Goal: Navigation & Orientation: Understand site structure

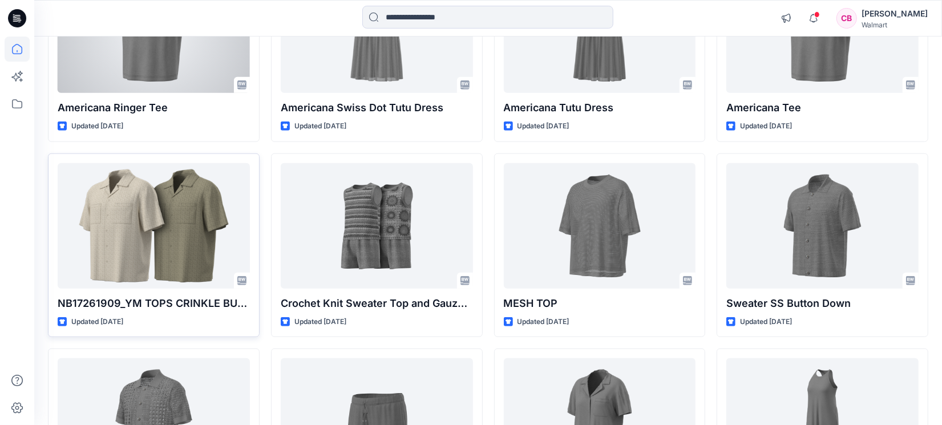
scroll to position [792, 0]
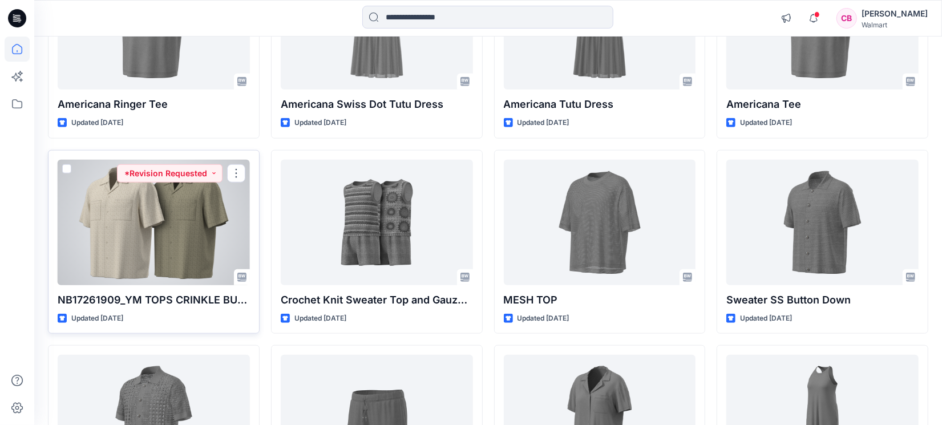
click at [196, 236] on div at bounding box center [154, 223] width 192 height 126
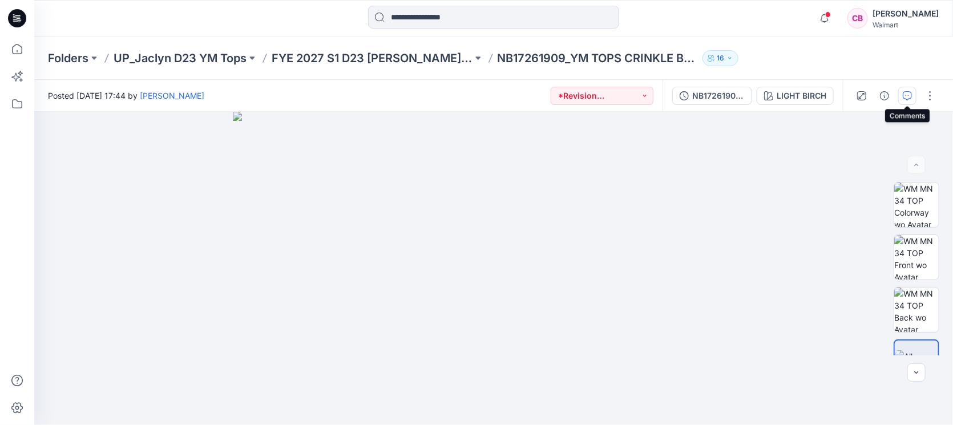
click at [905, 95] on icon "button" at bounding box center [907, 95] width 9 height 9
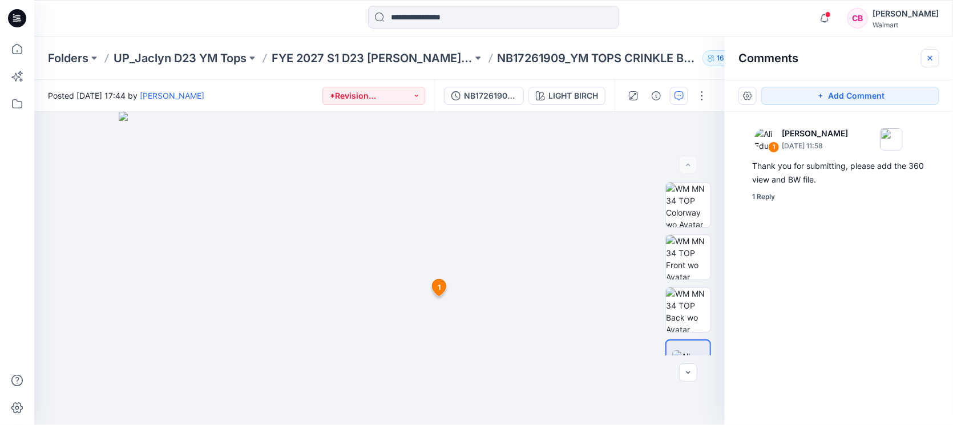
click at [927, 61] on icon "button" at bounding box center [930, 58] width 9 height 9
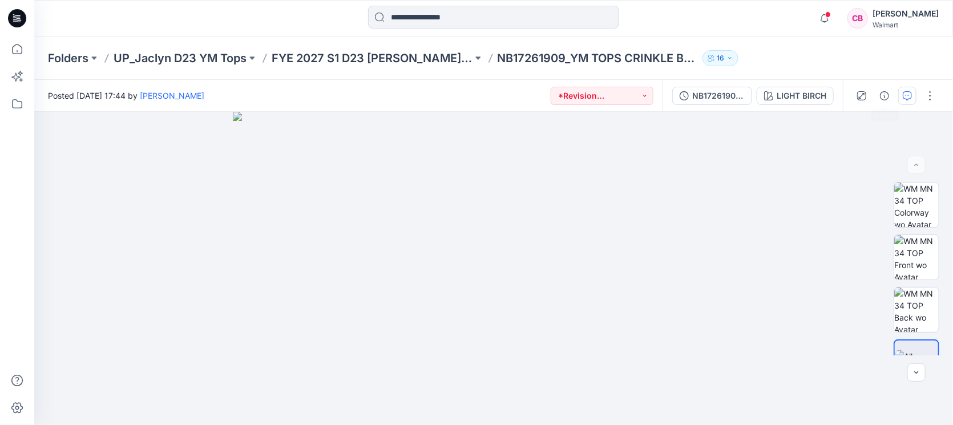
click at [906, 96] on icon "button" at bounding box center [907, 95] width 9 height 9
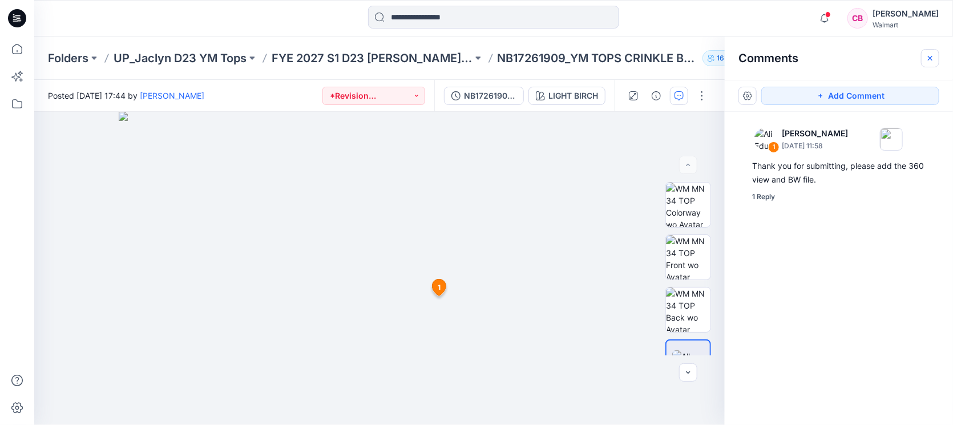
click at [934, 57] on icon "button" at bounding box center [930, 58] width 9 height 9
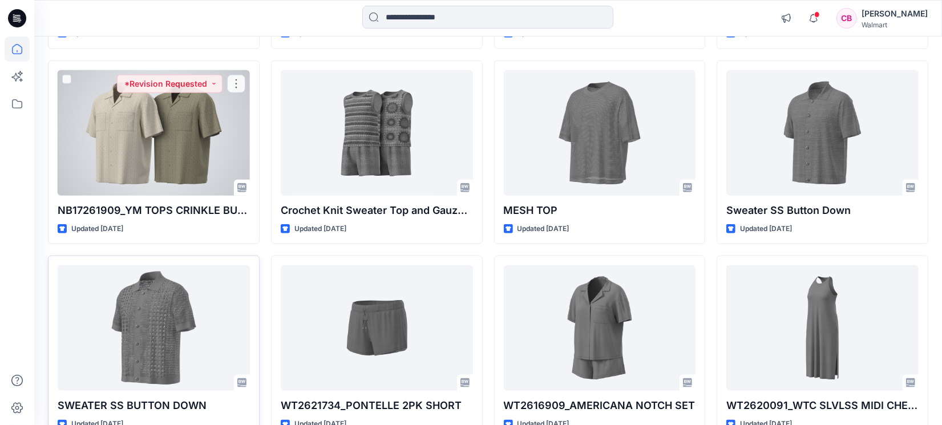
scroll to position [950, 0]
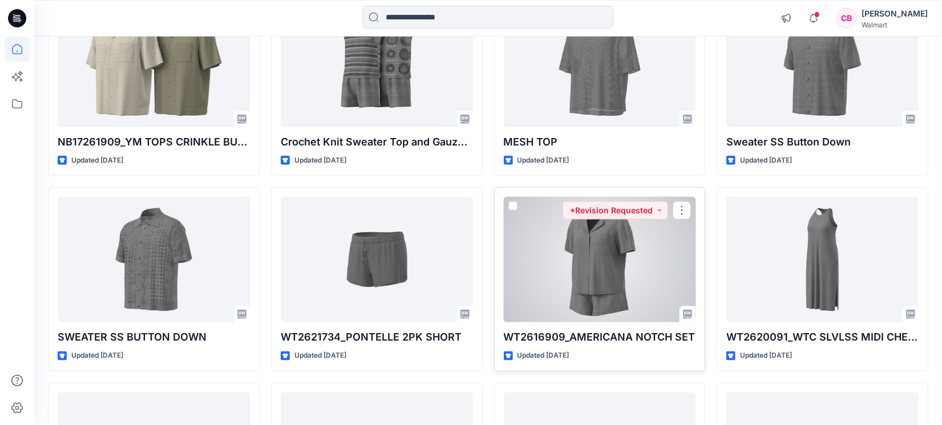
click at [627, 264] on div at bounding box center [600, 260] width 192 height 126
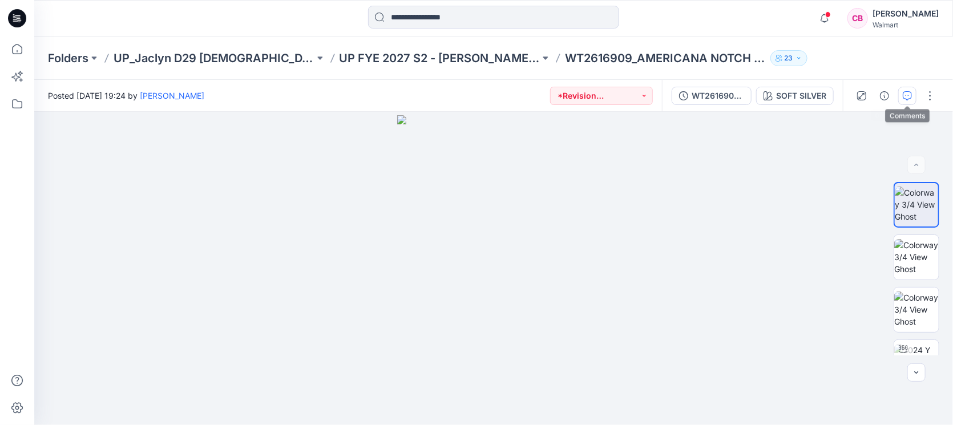
click at [907, 92] on icon "button" at bounding box center [907, 95] width 9 height 9
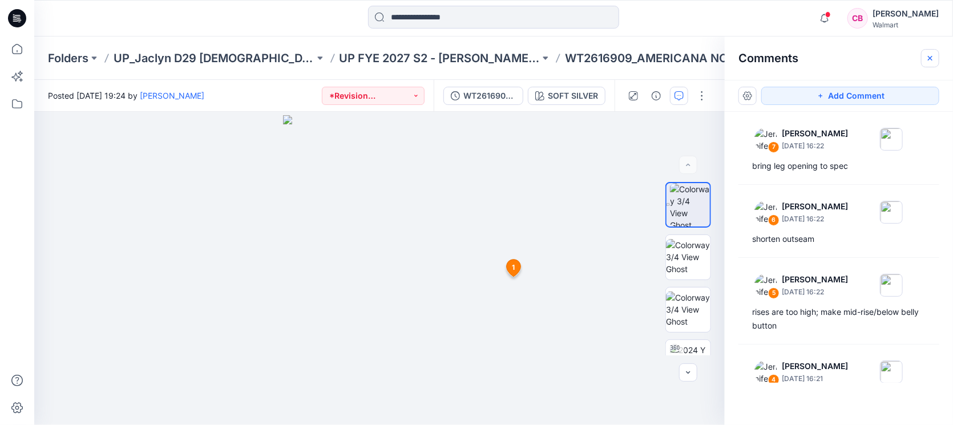
click at [930, 54] on icon "button" at bounding box center [930, 58] width 9 height 9
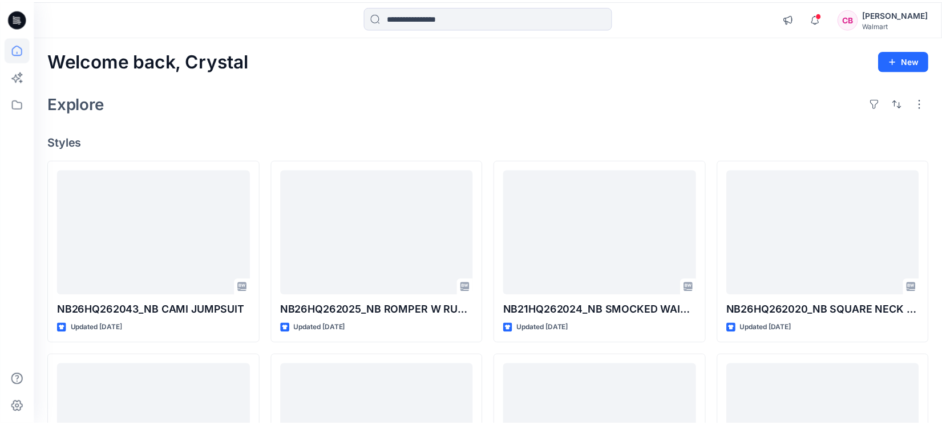
scroll to position [1022, 0]
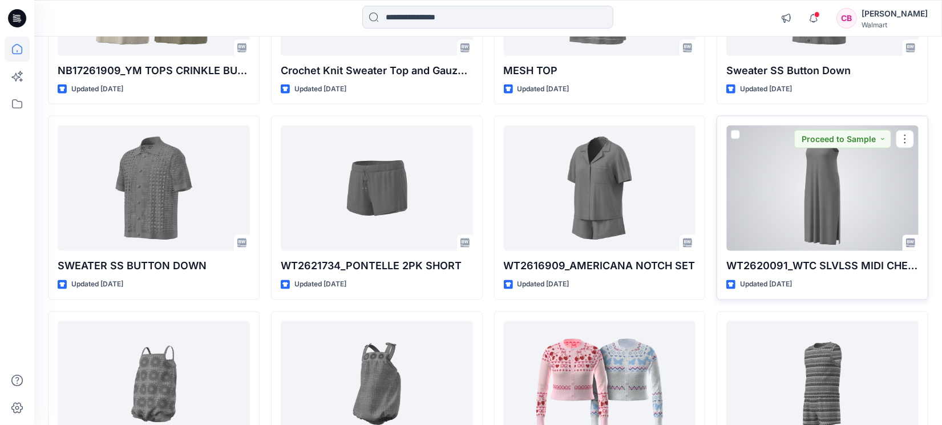
click at [835, 221] on div at bounding box center [823, 189] width 192 height 126
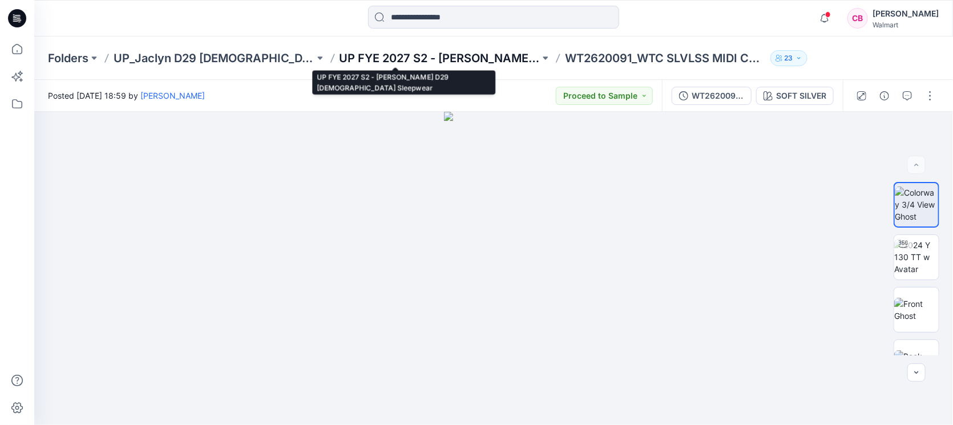
click at [437, 62] on p "UP FYE 2027 S2 - [PERSON_NAME] D29 [DEMOGRAPHIC_DATA] Sleepwear" at bounding box center [440, 58] width 201 height 16
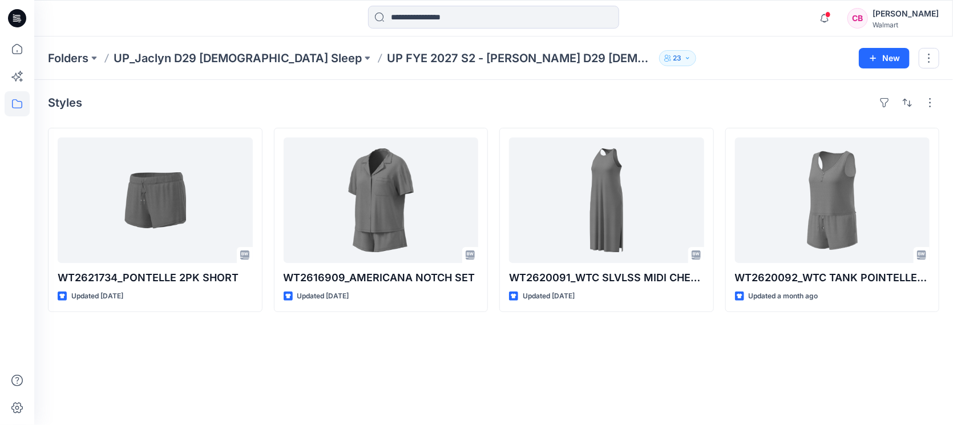
drag, startPoint x: 0, startPoint y: 281, endPoint x: 6, endPoint y: 264, distance: 18.2
click at [0, 280] on div at bounding box center [17, 212] width 34 height 425
click at [197, 53] on p "UP_Jaclyn D29 [DEMOGRAPHIC_DATA] Sleep" at bounding box center [238, 58] width 248 height 16
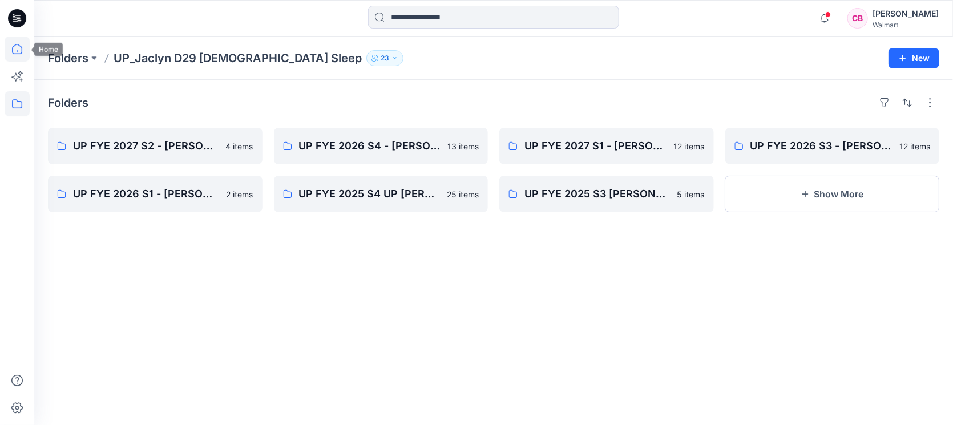
click at [19, 50] on icon at bounding box center [17, 49] width 25 height 25
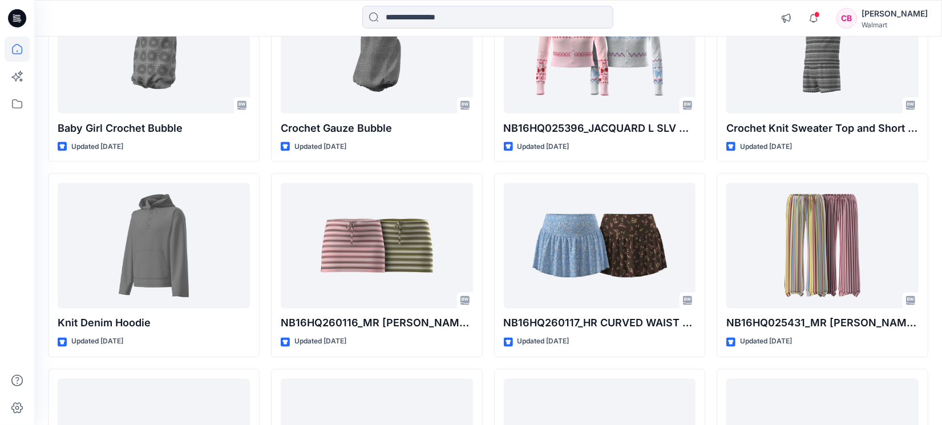
scroll to position [1284, 0]
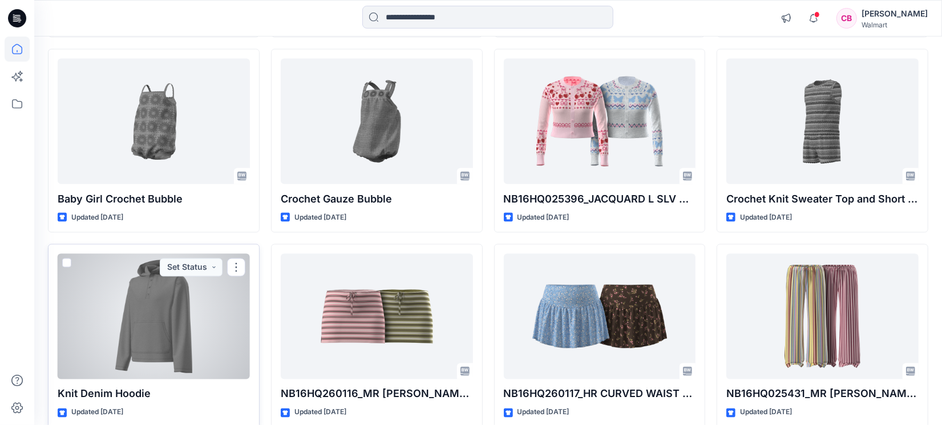
click at [167, 295] on div at bounding box center [154, 317] width 192 height 126
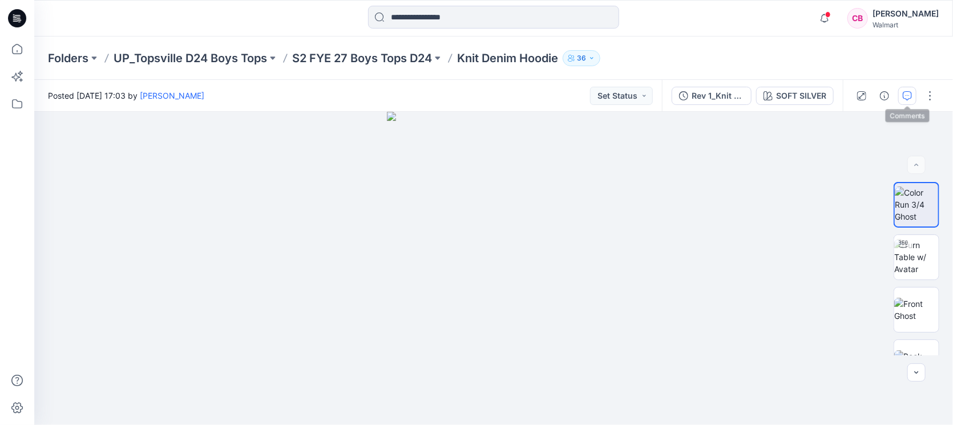
click at [909, 95] on icon "button" at bounding box center [907, 95] width 9 height 9
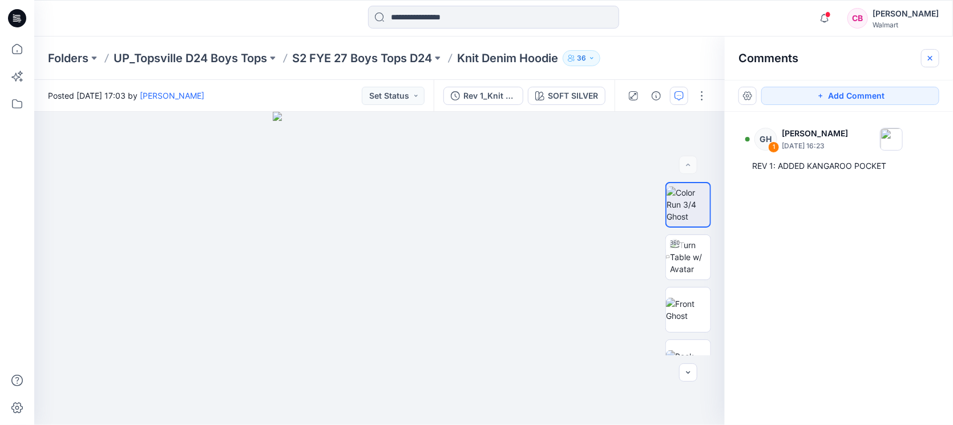
click at [938, 63] on button "button" at bounding box center [930, 58] width 18 height 18
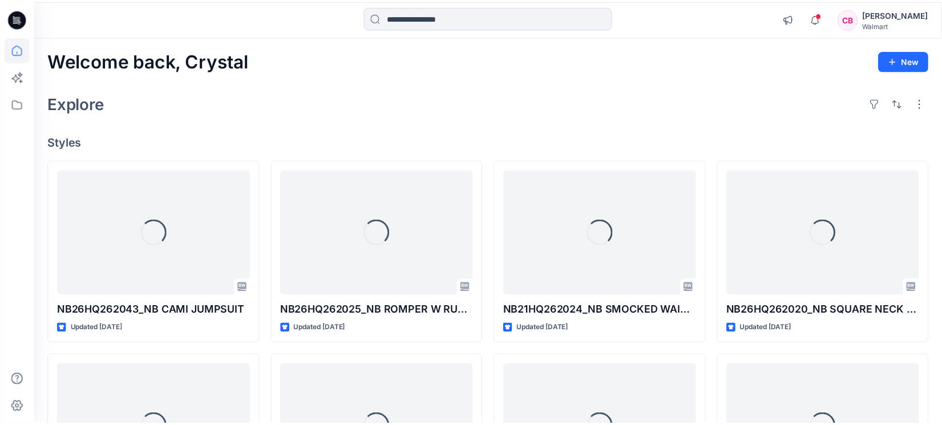
scroll to position [1284, 0]
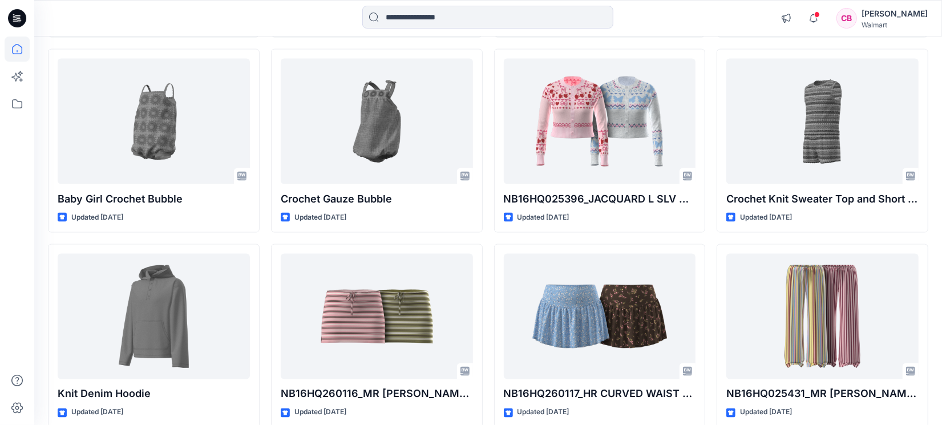
click at [0, 292] on div at bounding box center [17, 212] width 34 height 425
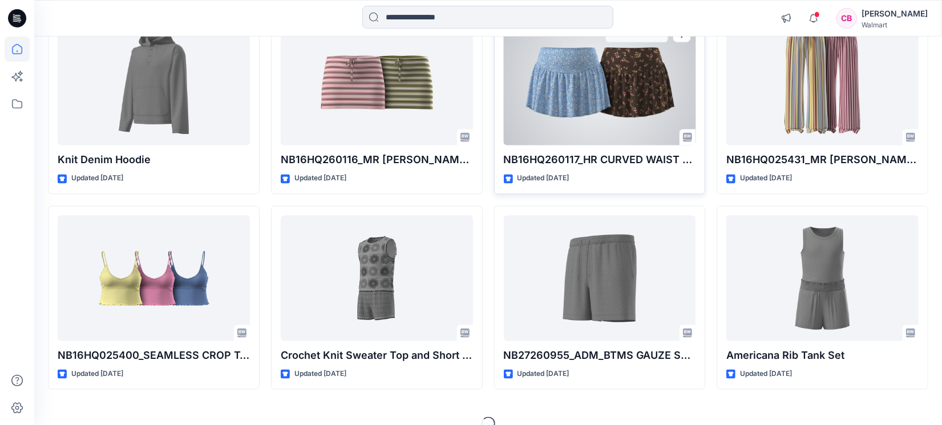
scroll to position [1536, 0]
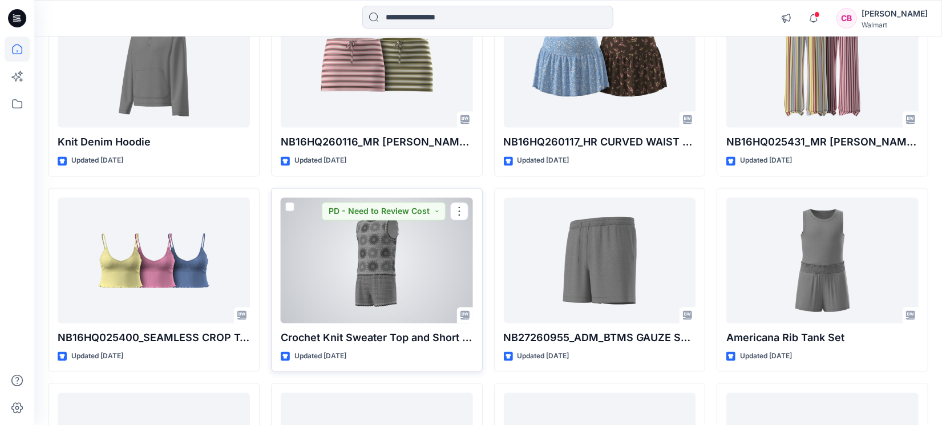
click at [377, 264] on div at bounding box center [377, 261] width 192 height 126
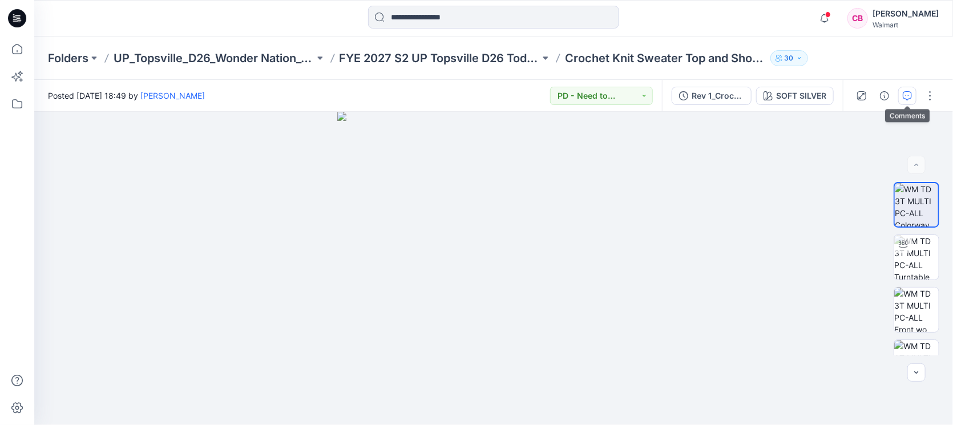
click at [907, 92] on icon "button" at bounding box center [907, 95] width 9 height 9
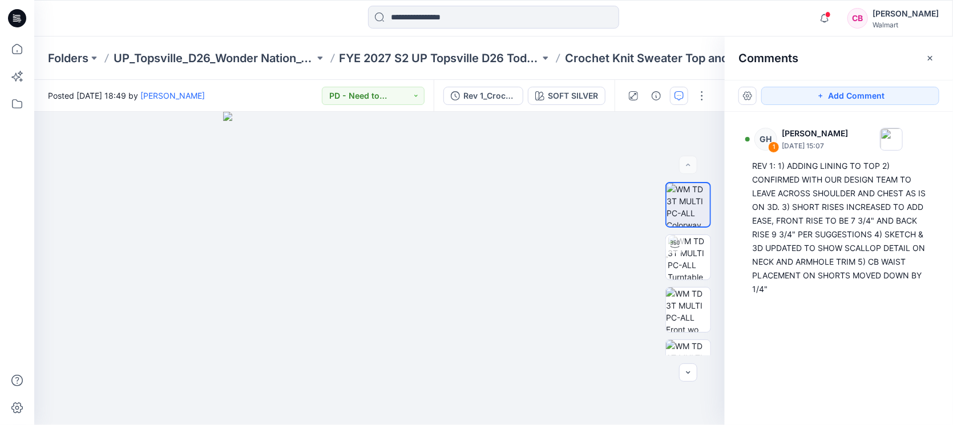
click at [943, 58] on div "Comments" at bounding box center [839, 58] width 228 height 43
click at [938, 58] on button "button" at bounding box center [930, 58] width 18 height 18
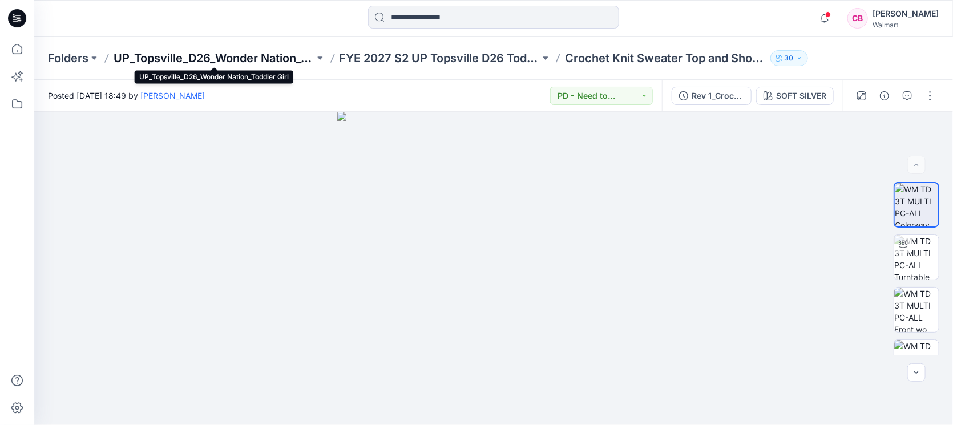
click at [266, 55] on p "UP_Topsville_D26_Wonder Nation_Toddler Girl" at bounding box center [214, 58] width 201 height 16
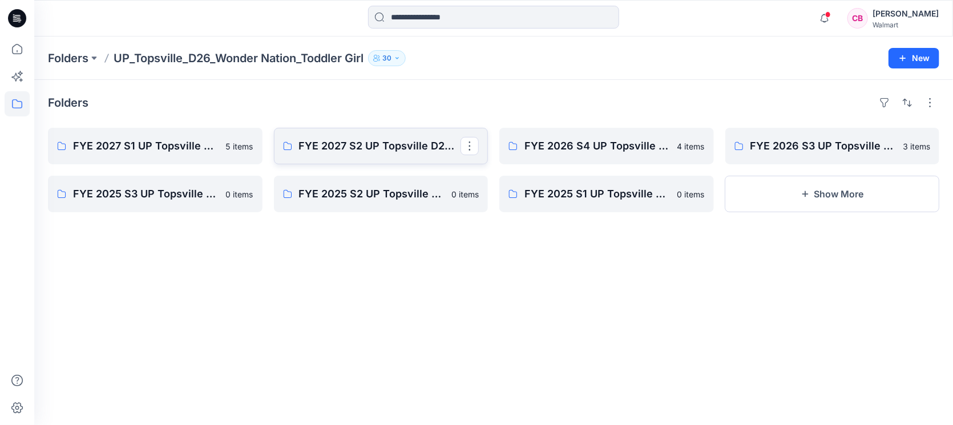
click at [368, 143] on p "FYE 2027 S2 UP Topsville D26 Toddler Girl Wonder Nation" at bounding box center [380, 146] width 162 height 16
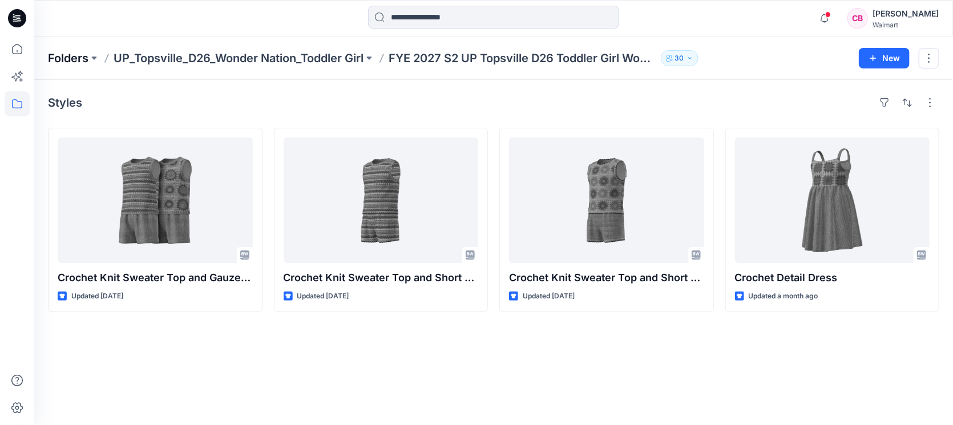
click at [70, 57] on p "Folders" at bounding box center [68, 58] width 41 height 16
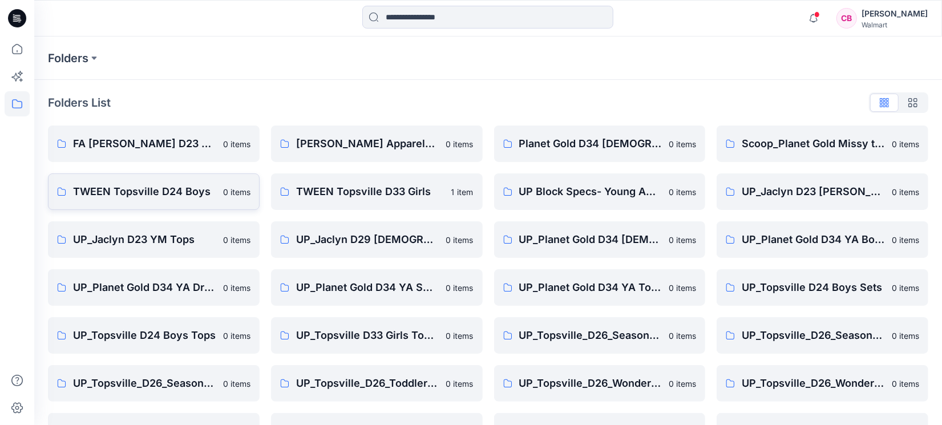
click at [127, 195] on p "TWEEN Topsville D24 Boys" at bounding box center [144, 192] width 143 height 16
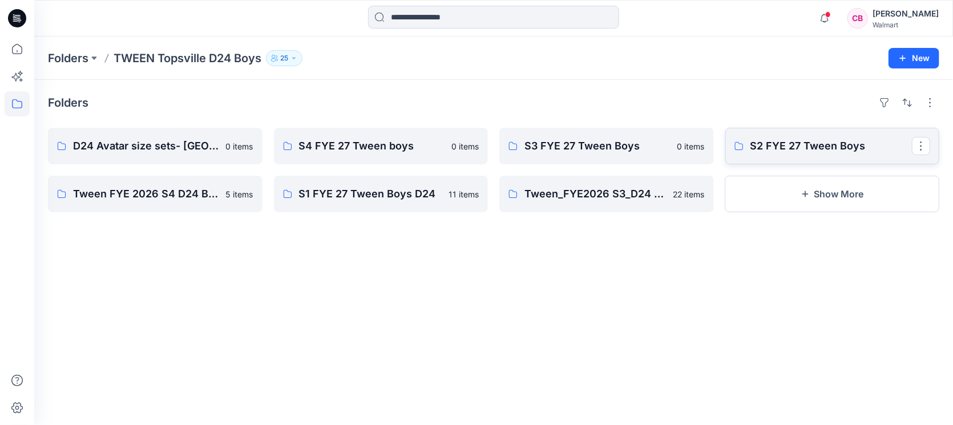
click at [832, 151] on p "S2 FYE 27 Tween Boys" at bounding box center [832, 146] width 162 height 16
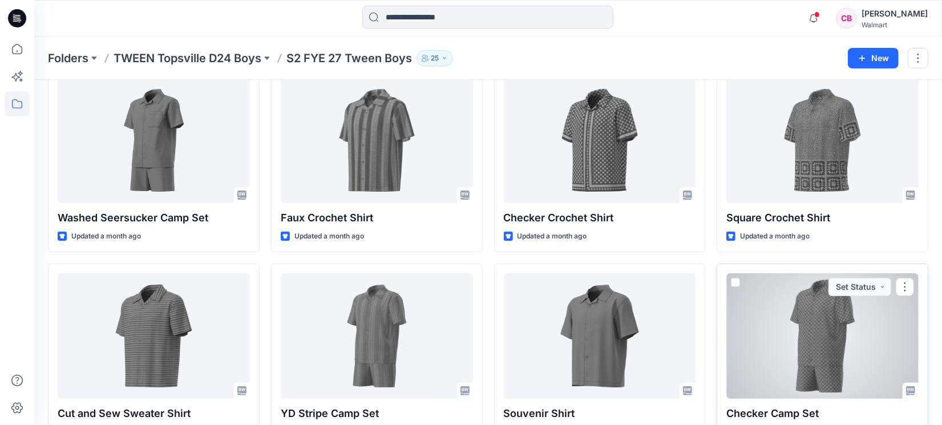
scroll to position [95, 0]
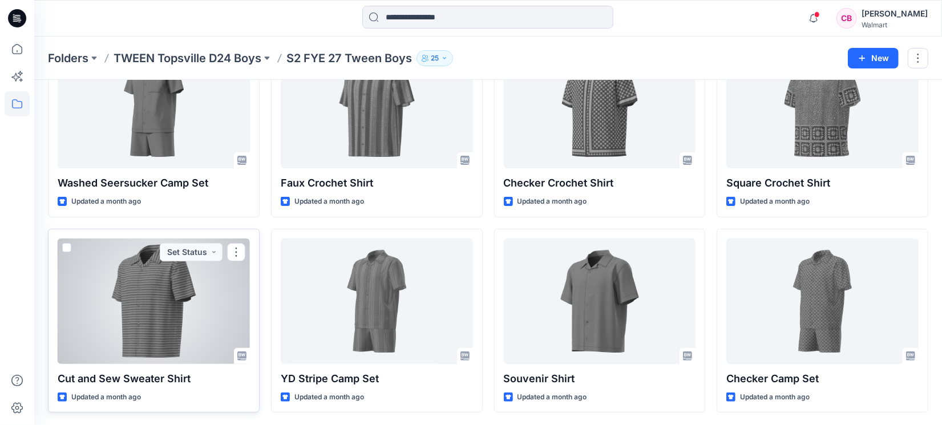
click at [108, 292] on div at bounding box center [154, 302] width 192 height 126
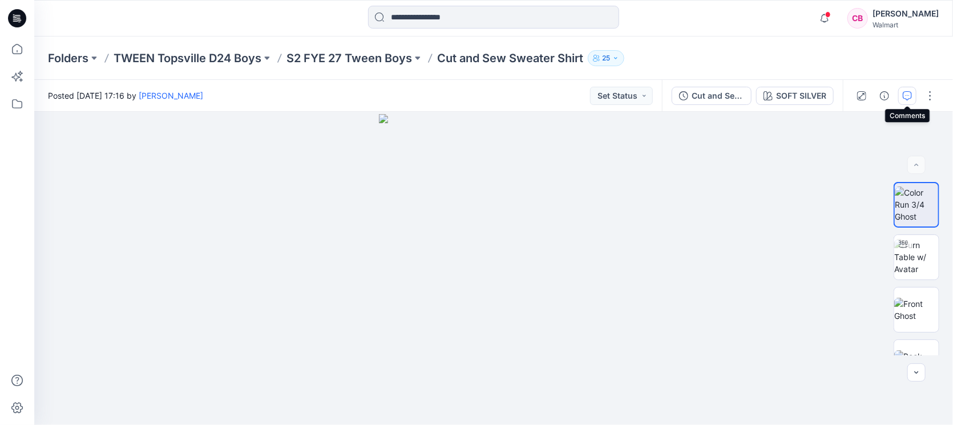
click at [912, 88] on button "button" at bounding box center [907, 96] width 18 height 18
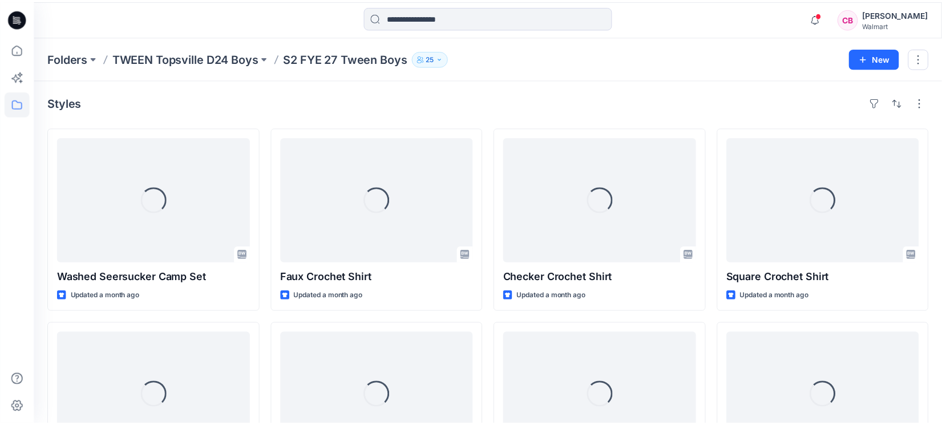
scroll to position [95, 0]
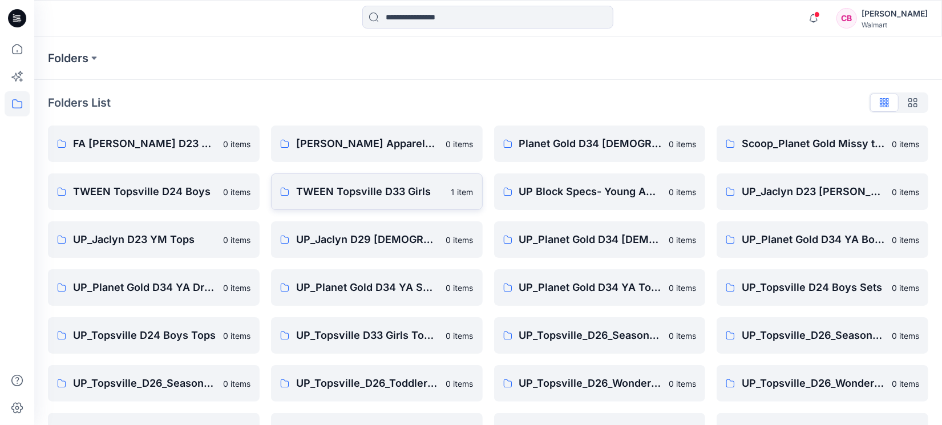
click at [377, 187] on p "TWEEN Topsville D33 Girls" at bounding box center [370, 192] width 148 height 16
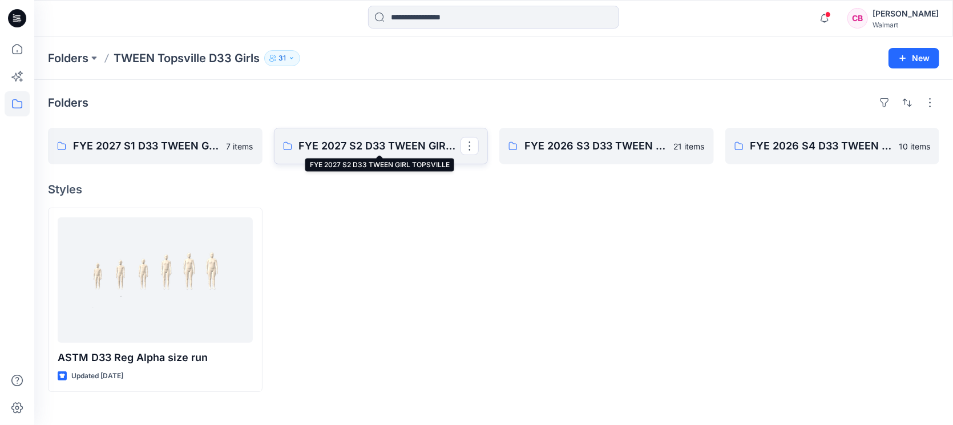
click at [369, 150] on p "FYE 2027 S2 D33 TWEEN GIRL TOPSVILLE" at bounding box center [380, 146] width 162 height 16
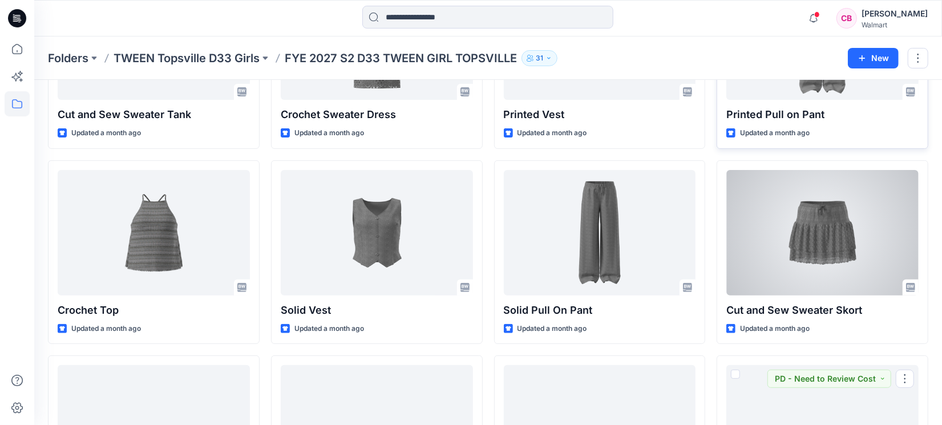
scroll to position [118, 0]
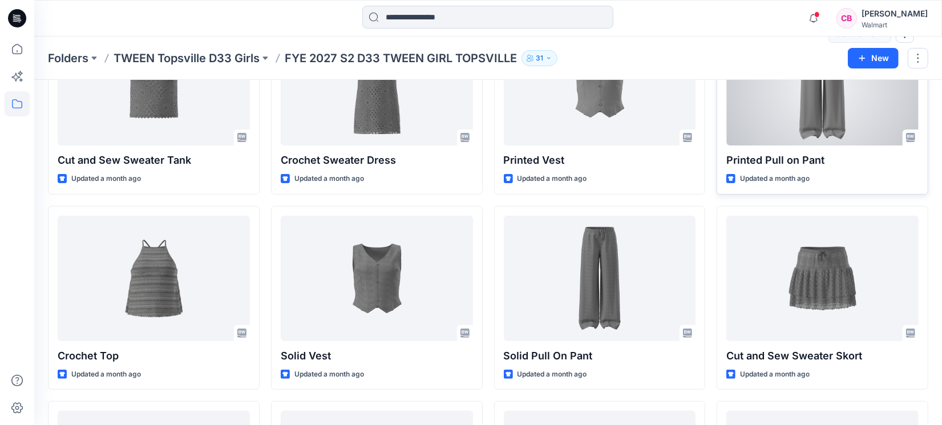
click at [822, 123] on div at bounding box center [823, 83] width 192 height 126
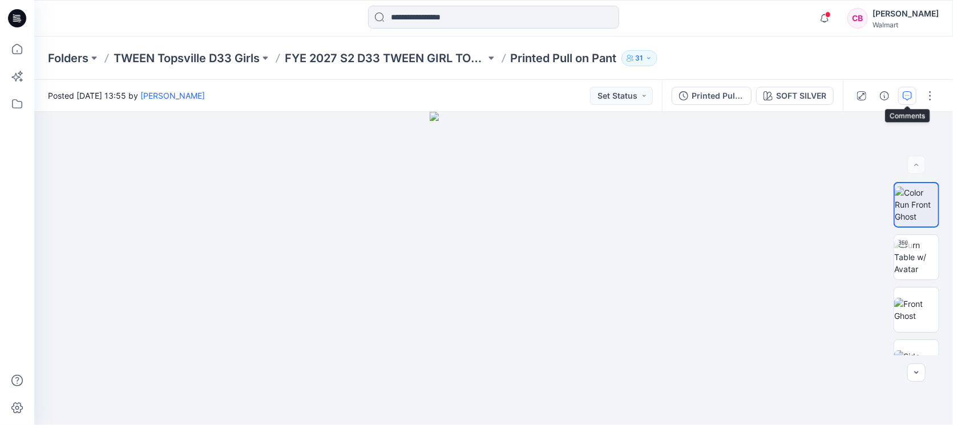
click at [905, 95] on icon "button" at bounding box center [907, 95] width 9 height 9
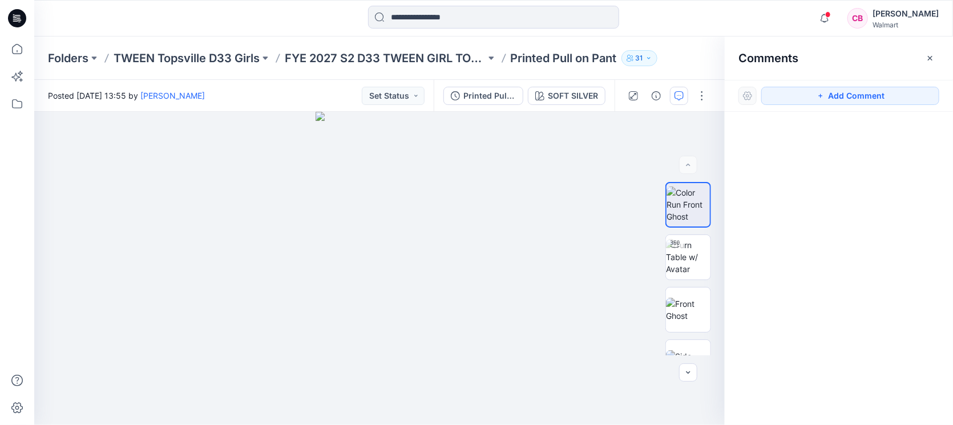
click at [932, 59] on icon "button" at bounding box center [930, 58] width 9 height 9
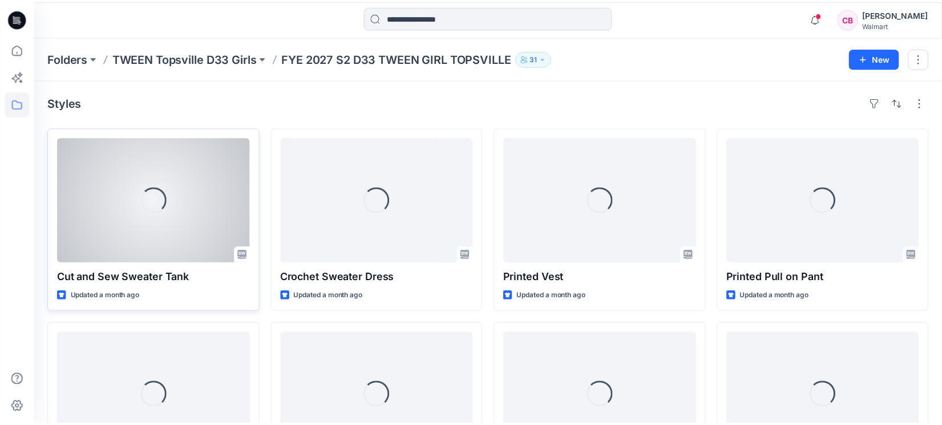
scroll to position [118, 0]
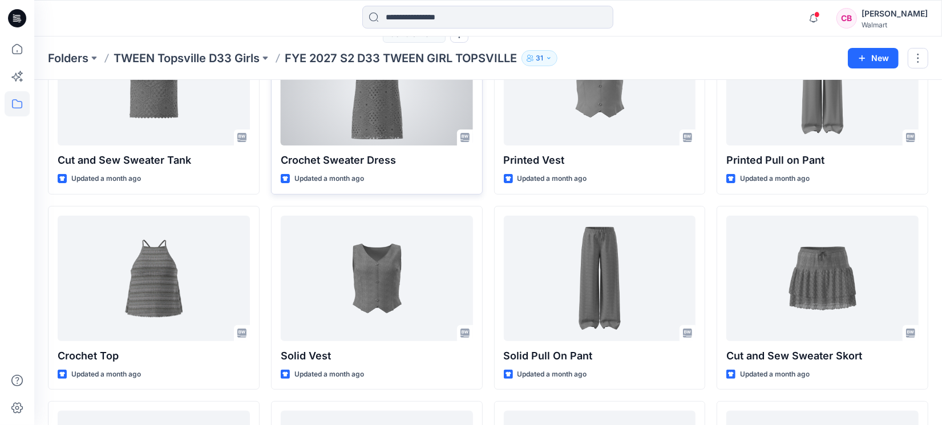
click at [395, 105] on div at bounding box center [377, 83] width 192 height 126
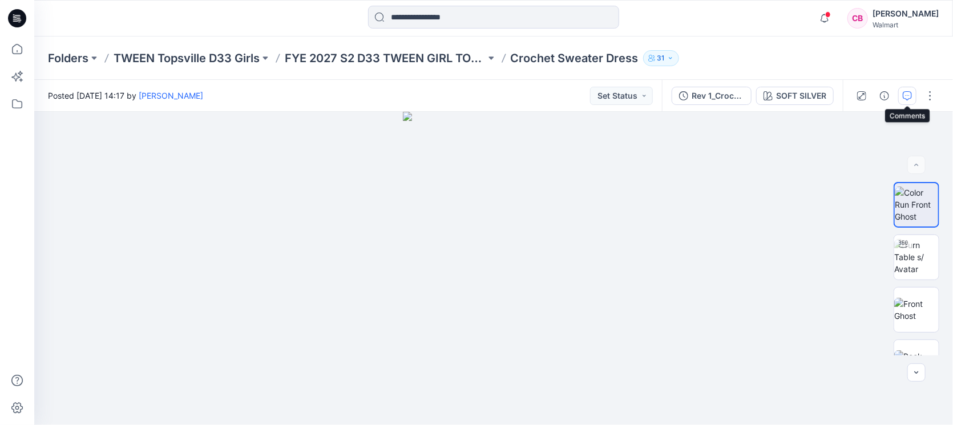
click at [908, 95] on icon "button" at bounding box center [907, 95] width 9 height 9
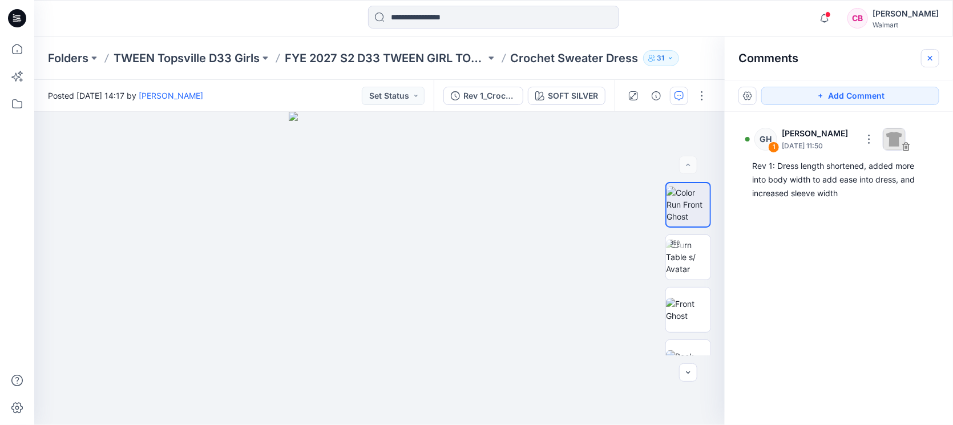
click at [938, 57] on button "button" at bounding box center [930, 58] width 18 height 18
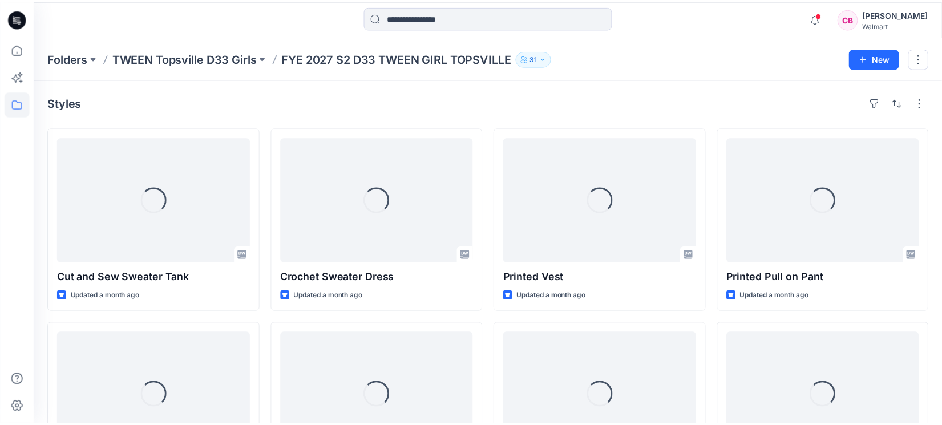
scroll to position [118, 0]
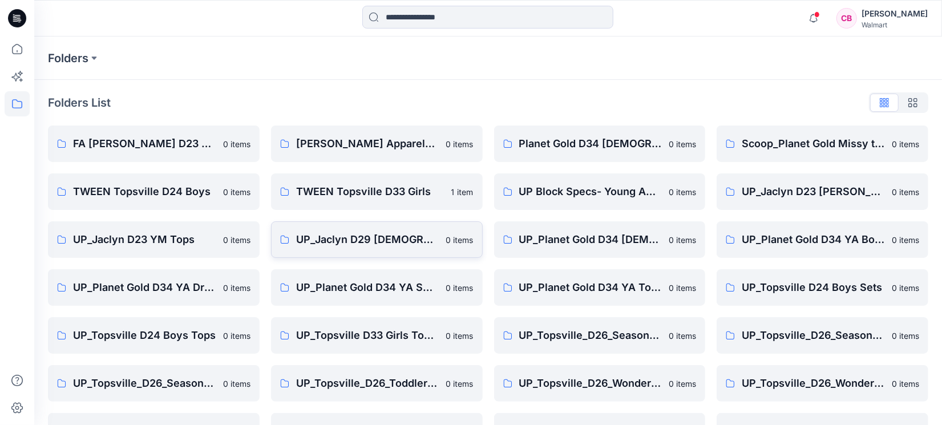
click at [354, 247] on link "UP_Jaclyn D29 [DEMOGRAPHIC_DATA] Sleep 0 items" at bounding box center [377, 239] width 212 height 37
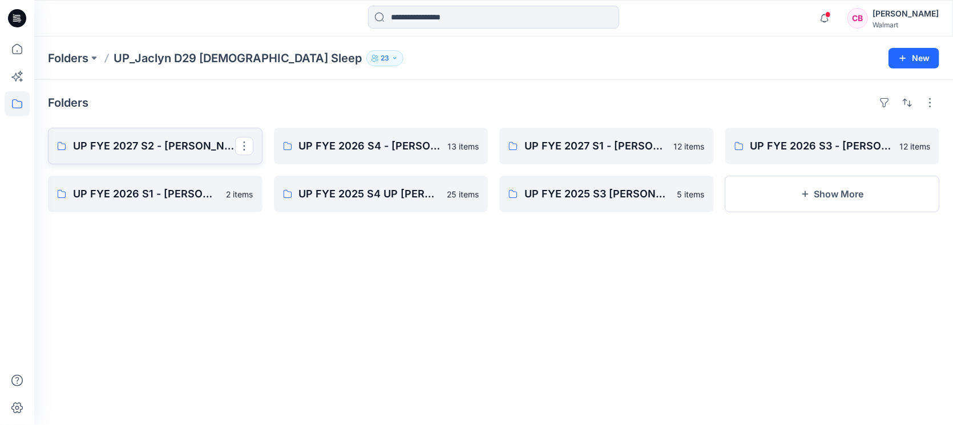
click at [123, 144] on p "UP FYE 2027 S2 - [PERSON_NAME] D29 [DEMOGRAPHIC_DATA] Sleepwear" at bounding box center [154, 146] width 162 height 16
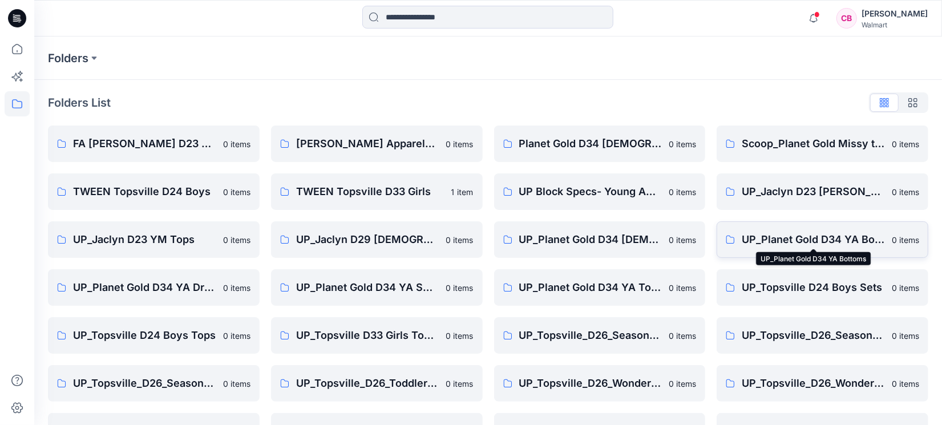
click at [841, 239] on p "UP_Planet Gold D34 YA Bottoms" at bounding box center [813, 240] width 143 height 16
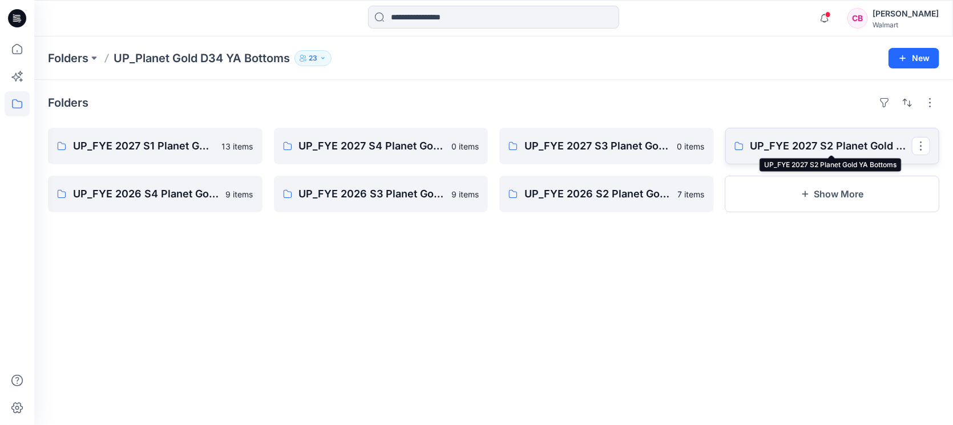
click at [835, 144] on p "UP_FYE 2027 S2 Planet Gold YA Bottoms" at bounding box center [832, 146] width 162 height 16
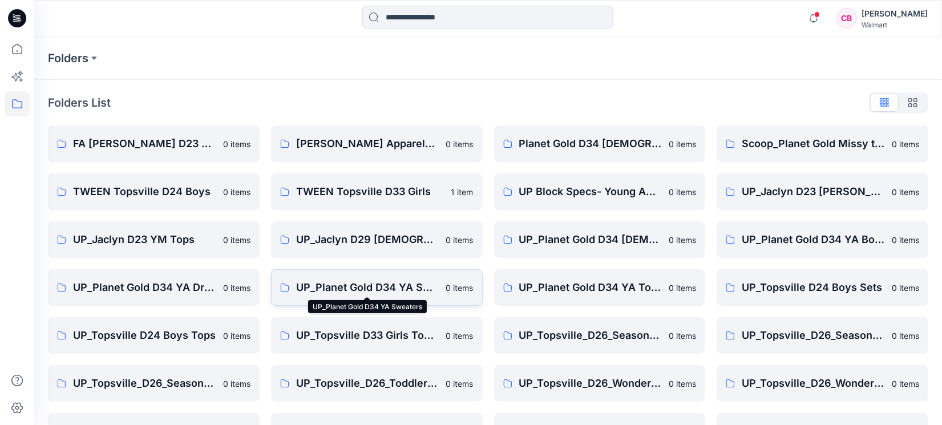
click at [370, 293] on p "UP_Planet Gold D34 YA Sweaters" at bounding box center [367, 288] width 143 height 16
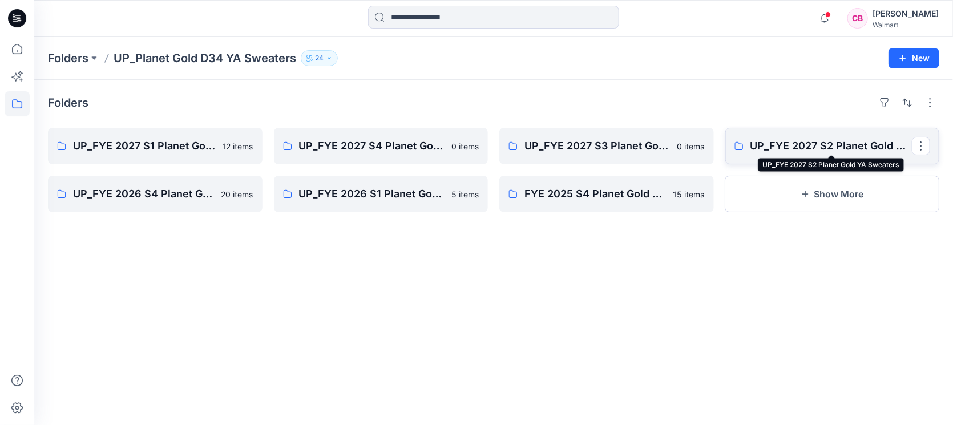
click at [854, 152] on p "UP_FYE 2027 S2 Planet Gold YA Sweaters" at bounding box center [832, 146] width 162 height 16
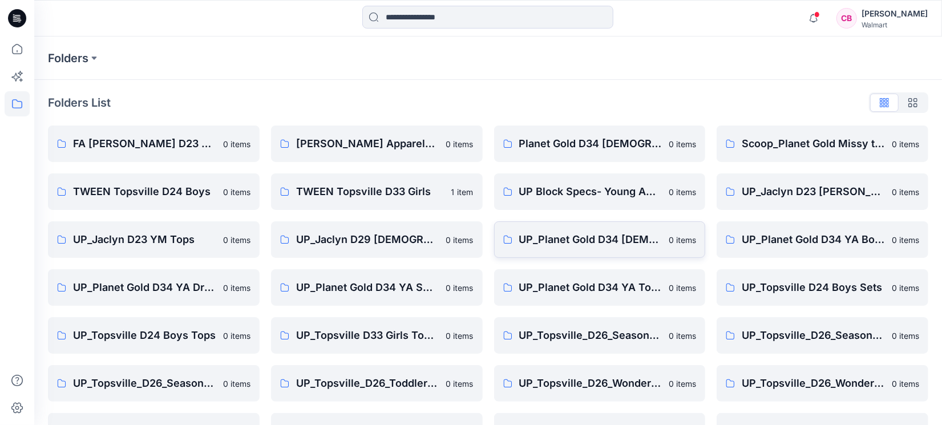
scroll to position [86, 0]
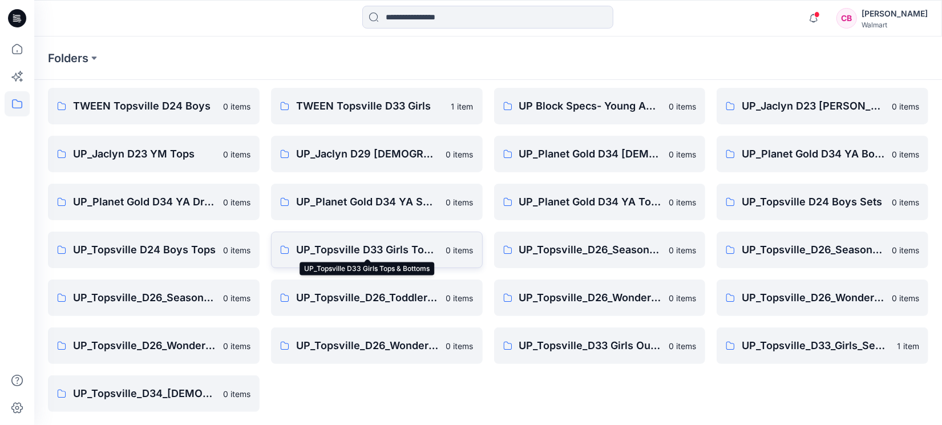
click at [359, 246] on p "UP_Topsville D33 Girls Tops & Bottoms" at bounding box center [367, 250] width 143 height 16
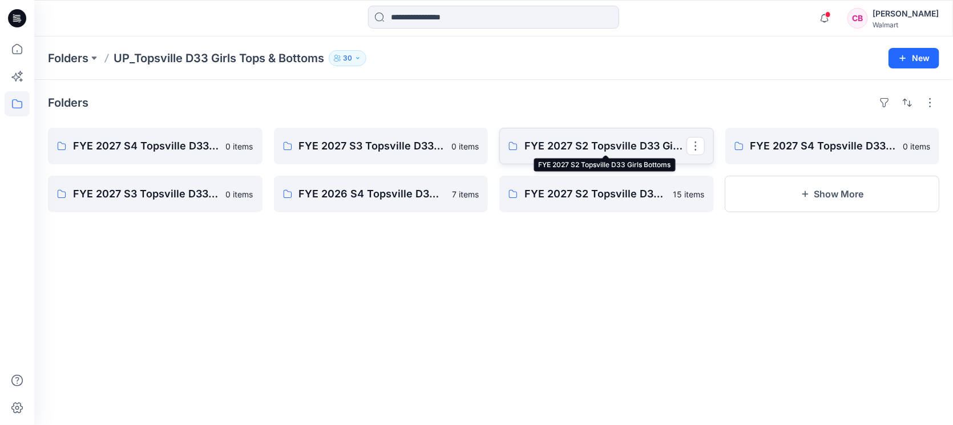
click at [634, 147] on p "FYE 2027 S2 Topsville D33 Girls Bottoms" at bounding box center [606, 146] width 162 height 16
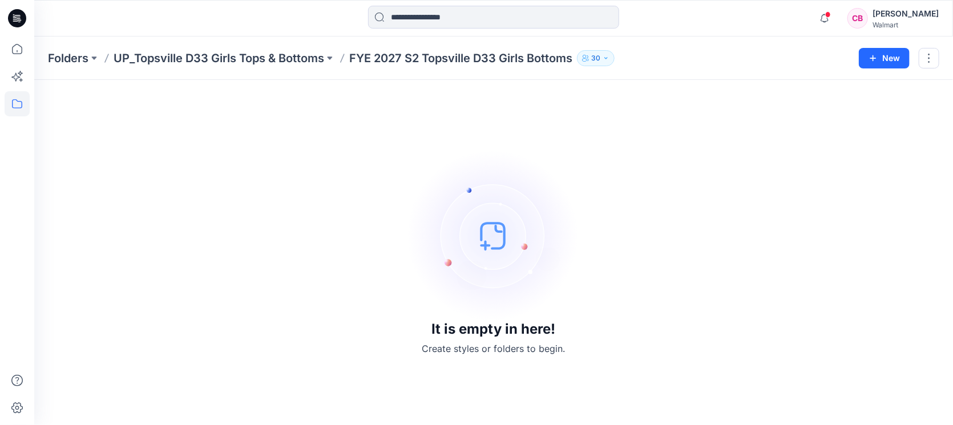
click at [6, 219] on div at bounding box center [17, 231] width 25 height 389
click at [268, 65] on p "UP_Topsville D33 Girls Tops & Bottoms" at bounding box center [219, 58] width 211 height 16
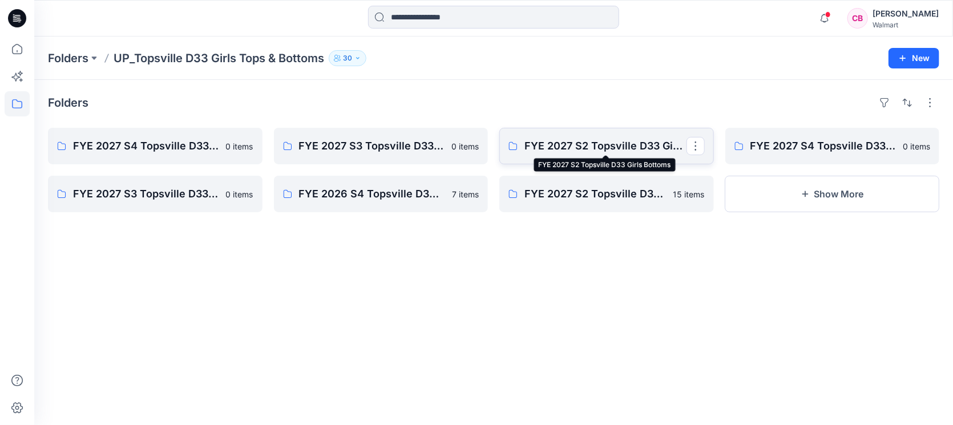
click at [592, 142] on p "FYE 2027 S2 Topsville D33 Girls Bottoms" at bounding box center [606, 146] width 162 height 16
click at [833, 195] on button "Show More" at bounding box center [832, 194] width 215 height 37
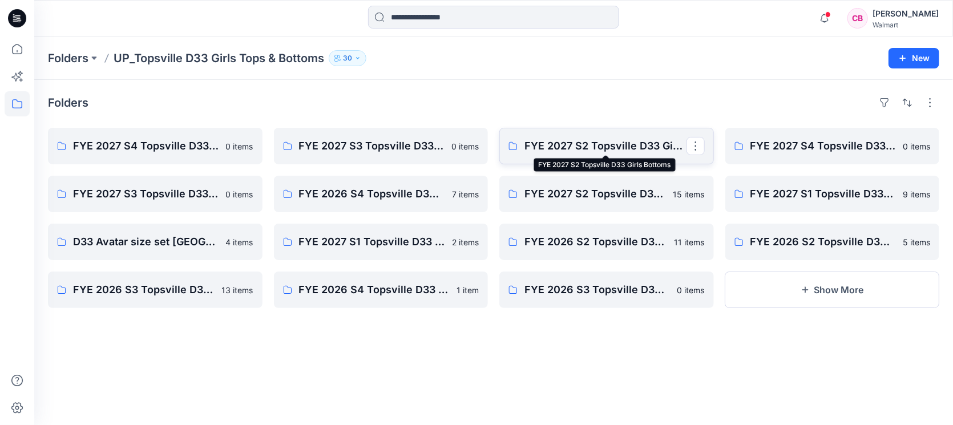
click at [567, 141] on p "FYE 2027 S2 Topsville D33 Girls Bottoms" at bounding box center [606, 146] width 162 height 16
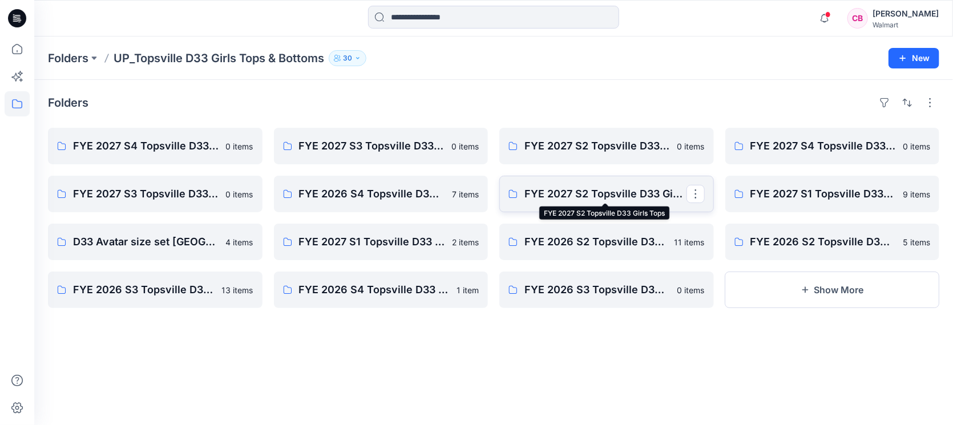
click at [624, 197] on p "FYE 2027 S2 Topsville D33 Girls Tops" at bounding box center [606, 194] width 162 height 16
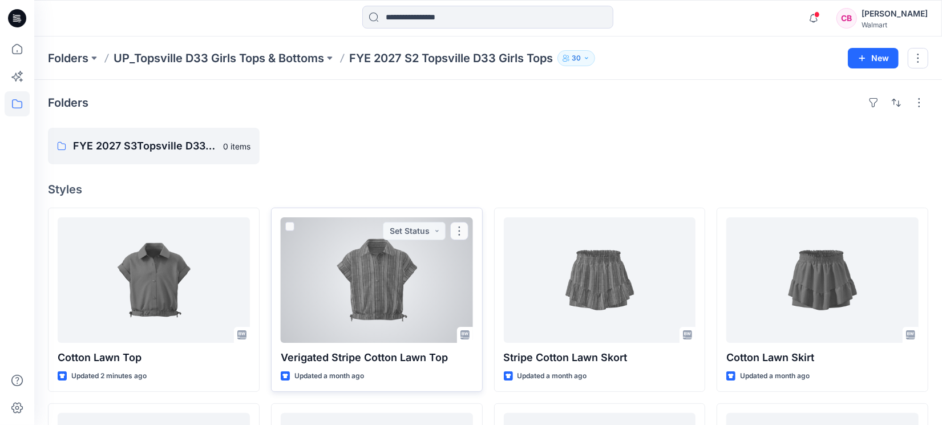
click at [406, 291] on div at bounding box center [377, 280] width 192 height 126
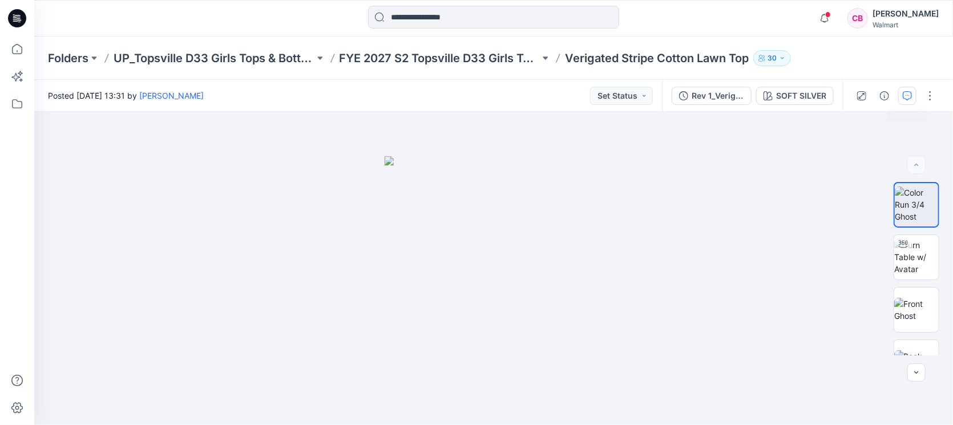
click at [906, 88] on button "button" at bounding box center [907, 96] width 18 height 18
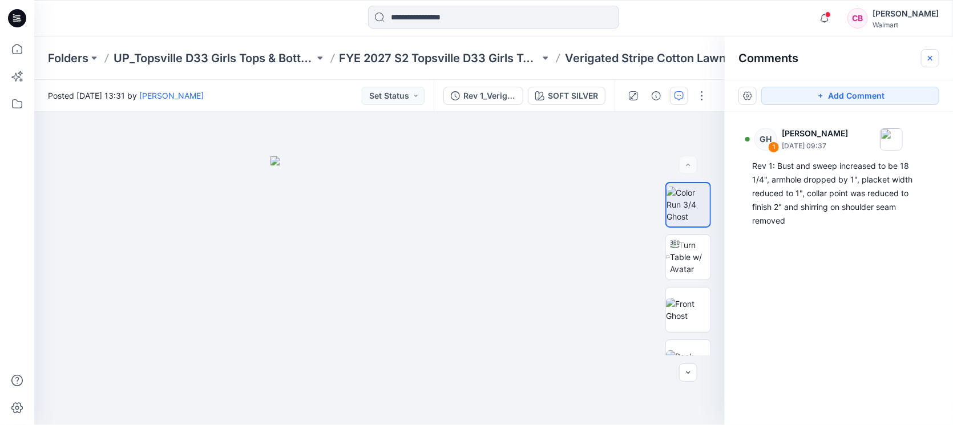
click at [930, 57] on icon "button" at bounding box center [930, 57] width 5 height 5
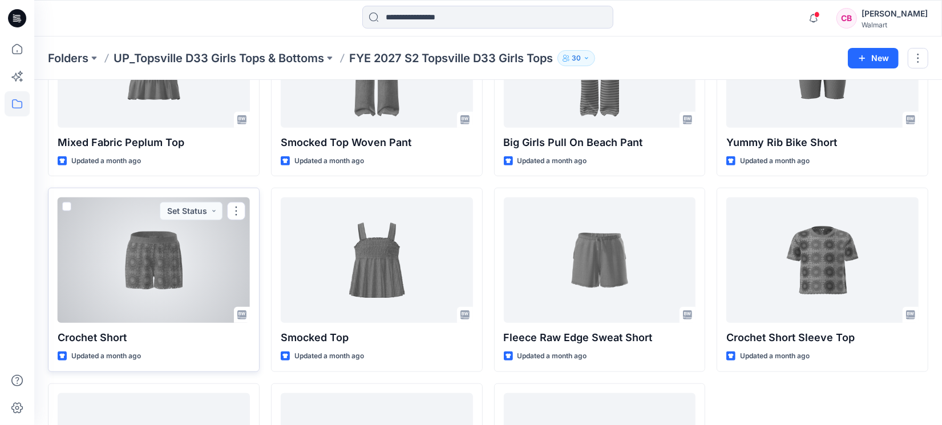
scroll to position [566, 0]
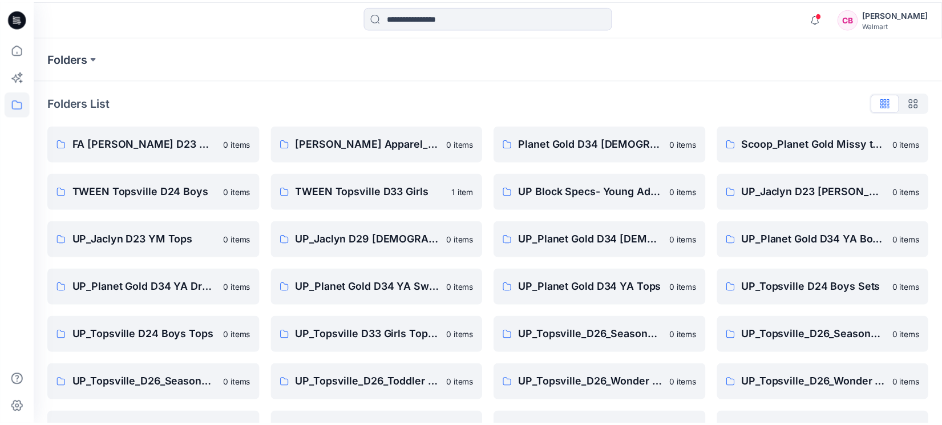
scroll to position [86, 0]
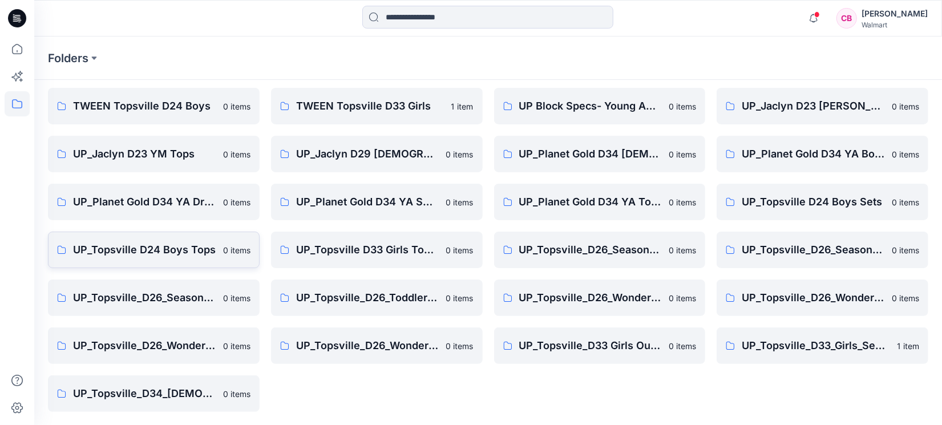
click at [163, 251] on p "UP_Topsville D24 Boys Tops" at bounding box center [144, 250] width 143 height 16
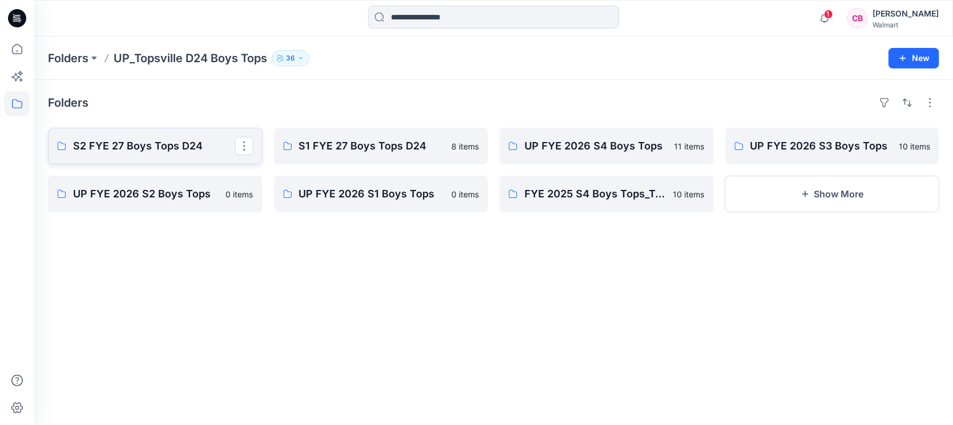
click at [110, 150] on p "S2 FYE 27 Boys Tops D24" at bounding box center [154, 146] width 162 height 16
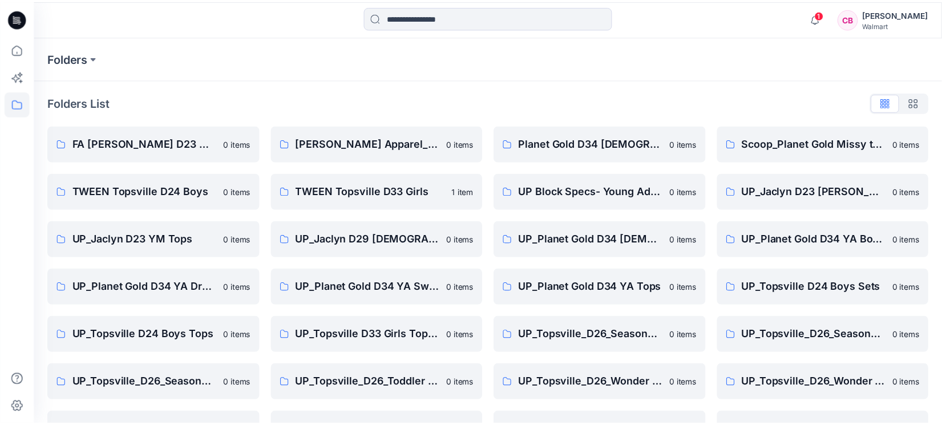
scroll to position [86, 0]
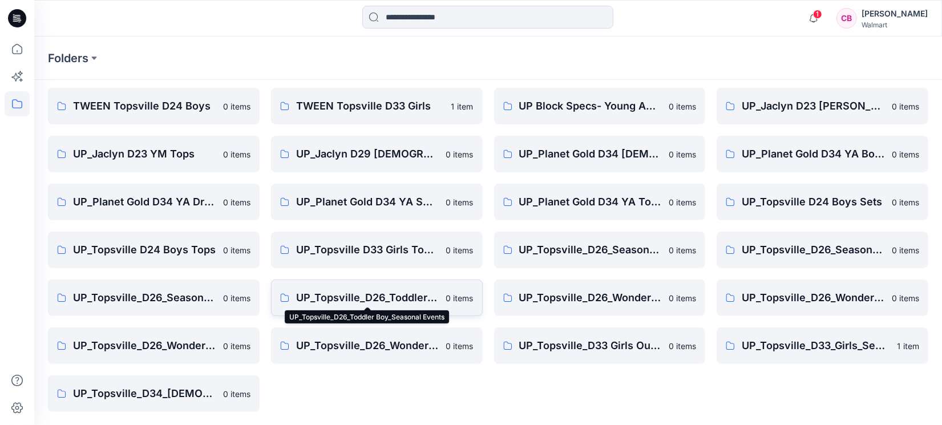
click at [393, 297] on p "UP_Topsville_D26_Toddler Boy_Seasonal Events" at bounding box center [367, 298] width 143 height 16
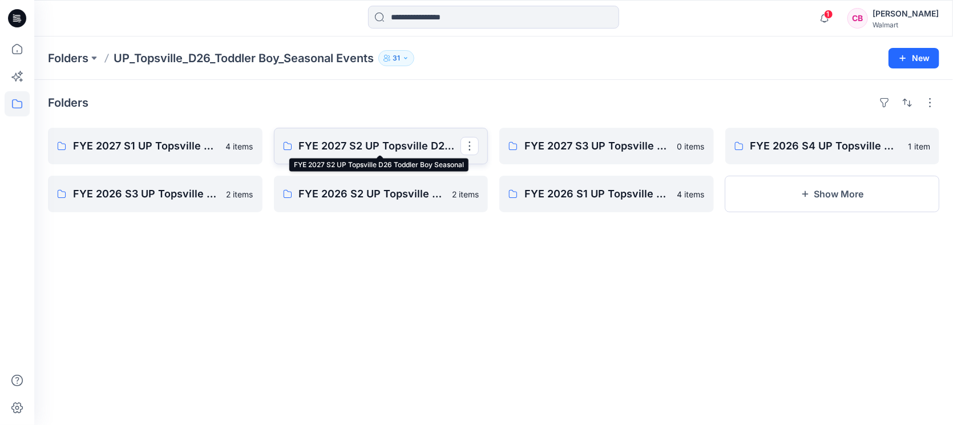
click at [373, 144] on p "FYE 2027 S2 UP Topsville D26 Toddler Boy Seasonal" at bounding box center [380, 146] width 162 height 16
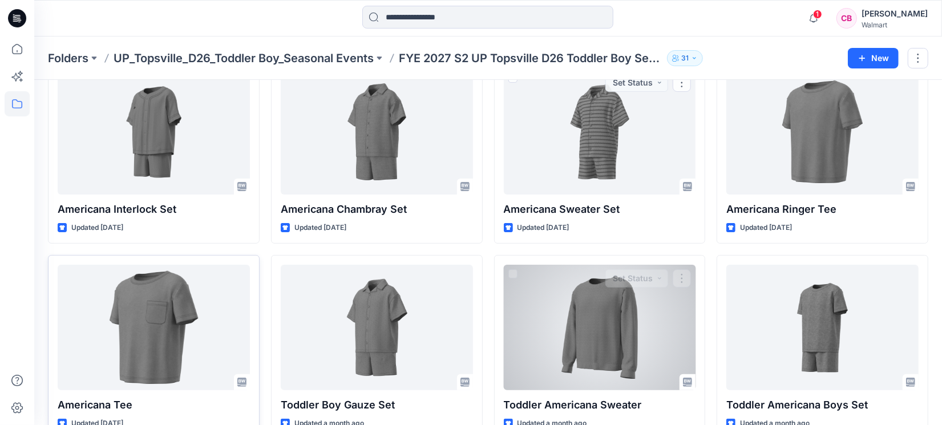
scroll to position [95, 0]
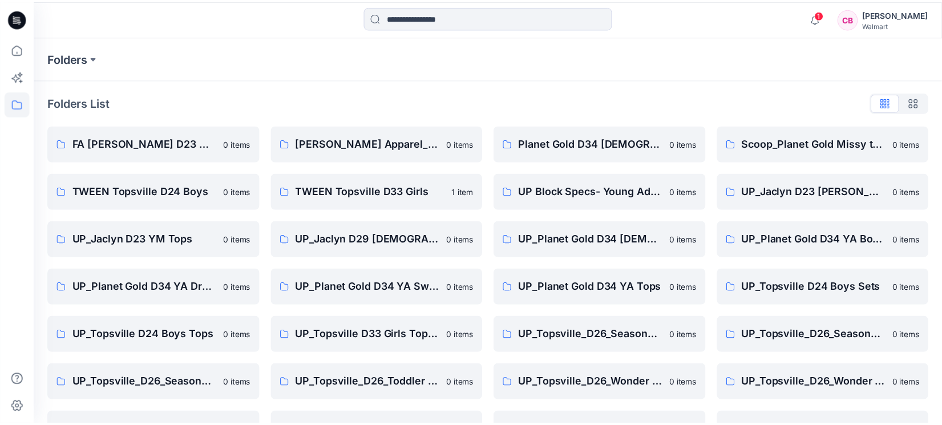
scroll to position [86, 0]
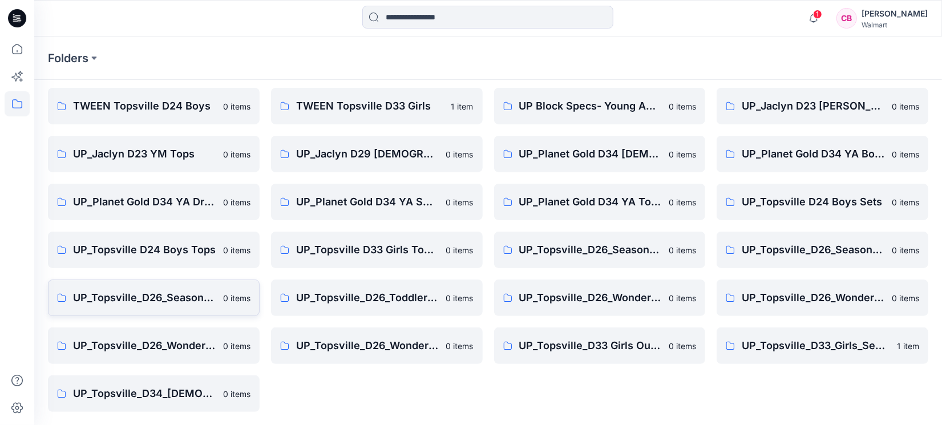
click at [165, 291] on p "UP_Topsville_D26_Seasonal Events_Toddler Girl" at bounding box center [144, 298] width 143 height 16
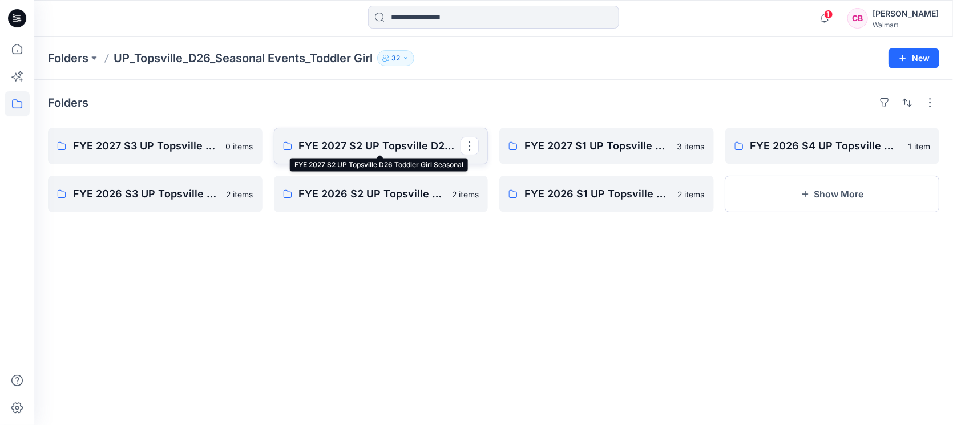
click at [332, 147] on p "FYE 2027 S2 UP Topsville D26 Toddler Girl Seasonal" at bounding box center [380, 146] width 162 height 16
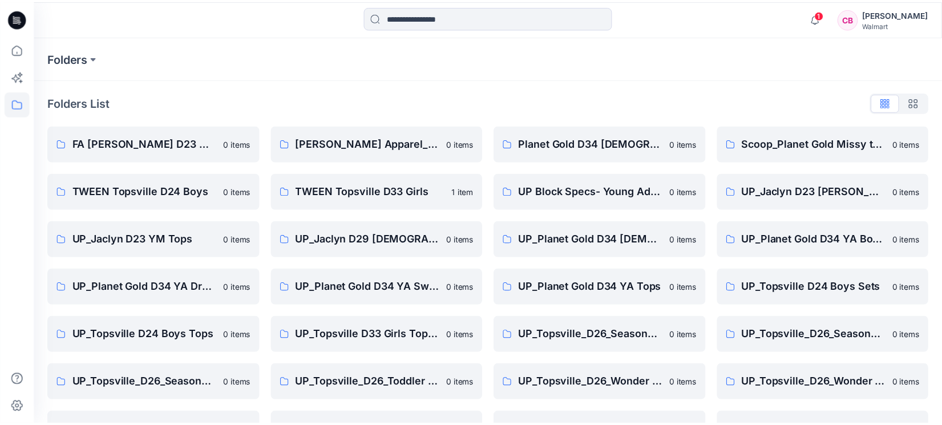
scroll to position [86, 0]
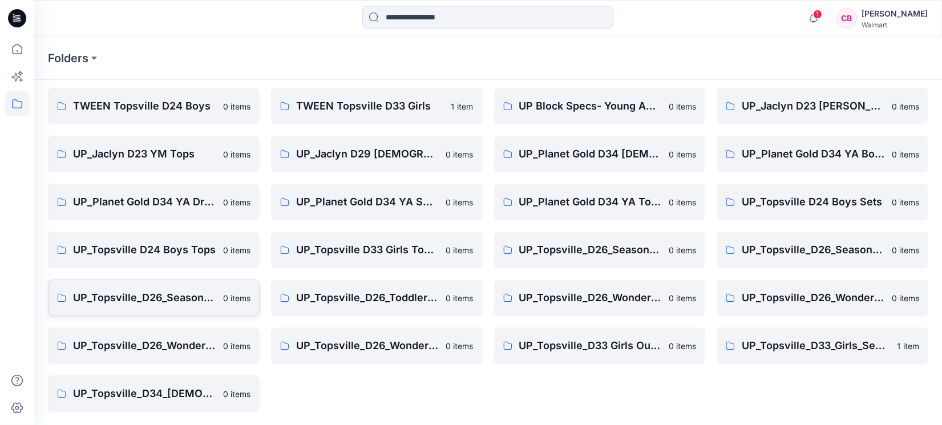
click at [170, 297] on p "UP_Topsville_D26_Seasonal Events_Toddler Girl" at bounding box center [144, 298] width 143 height 16
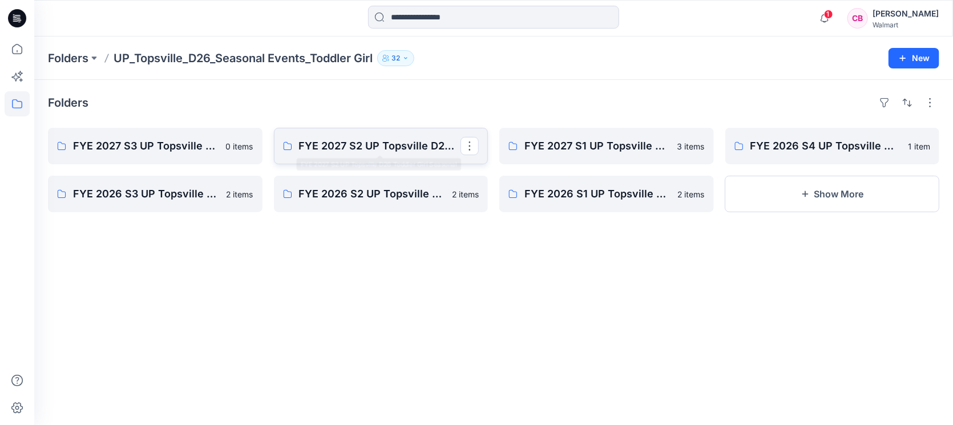
click at [386, 136] on link "FYE 2027 S2 UP Topsville D26 Toddler Girl Seasonal" at bounding box center [381, 146] width 215 height 37
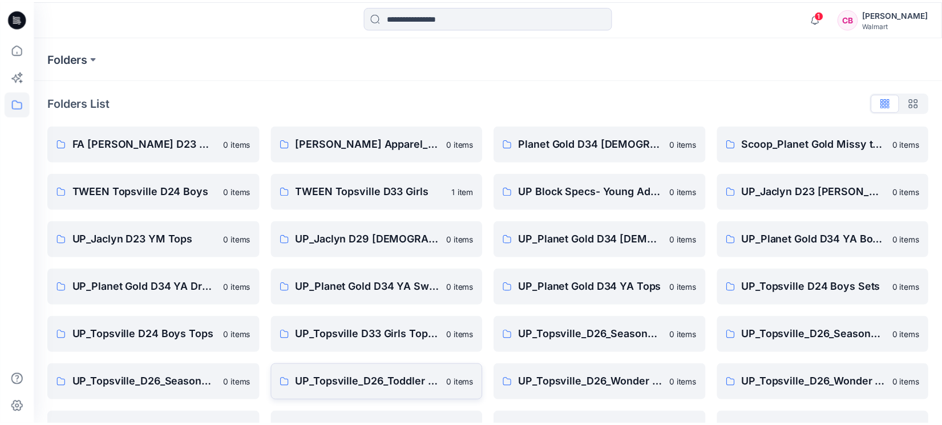
scroll to position [86, 0]
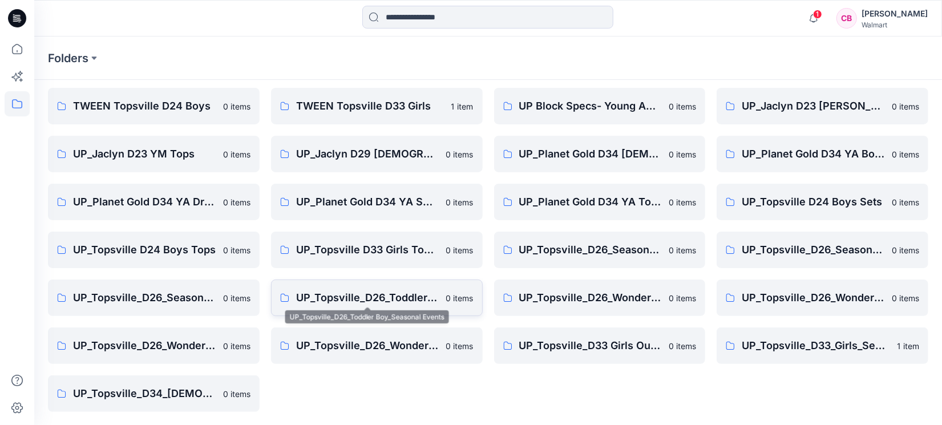
click at [362, 302] on p "UP_Topsville_D26_Toddler Boy_Seasonal Events" at bounding box center [367, 298] width 143 height 16
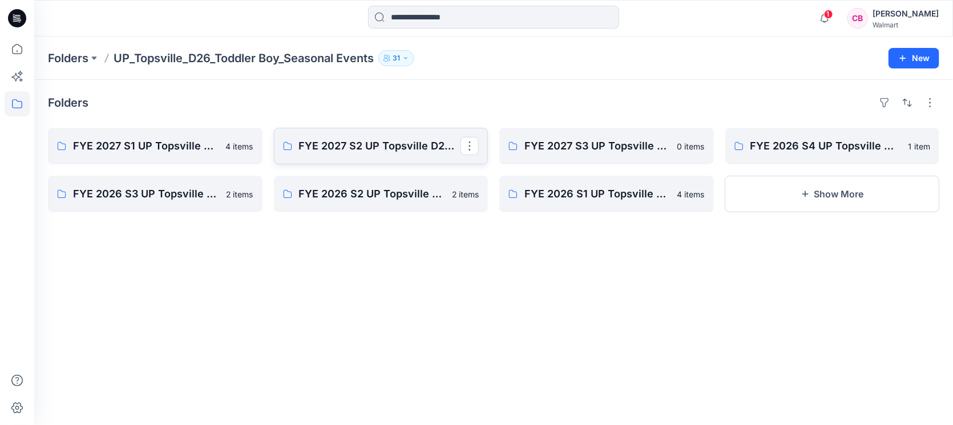
click at [378, 150] on p "FYE 2027 S2 UP Topsville D26 Toddler Boy Seasonal" at bounding box center [380, 146] width 162 height 16
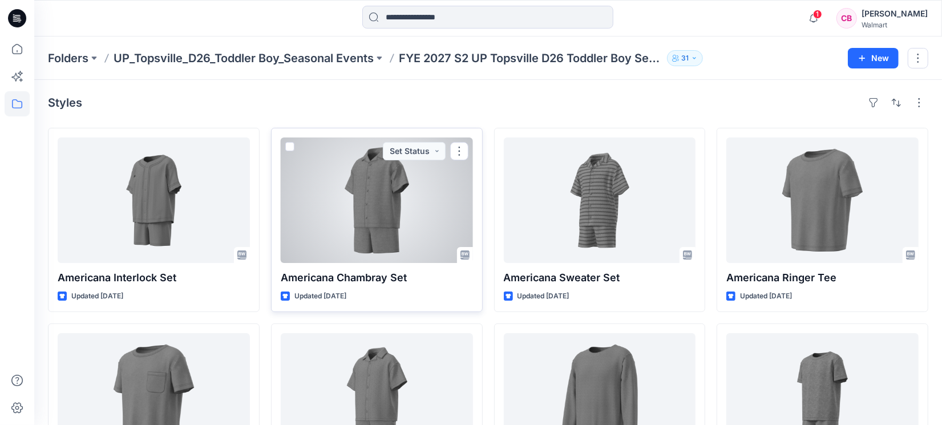
click at [349, 217] on div at bounding box center [377, 201] width 192 height 126
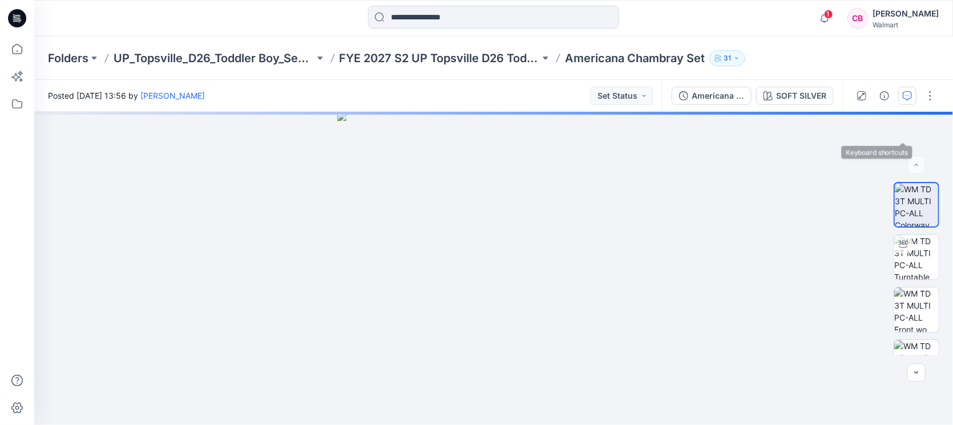
click at [910, 95] on icon "button" at bounding box center [907, 95] width 9 height 9
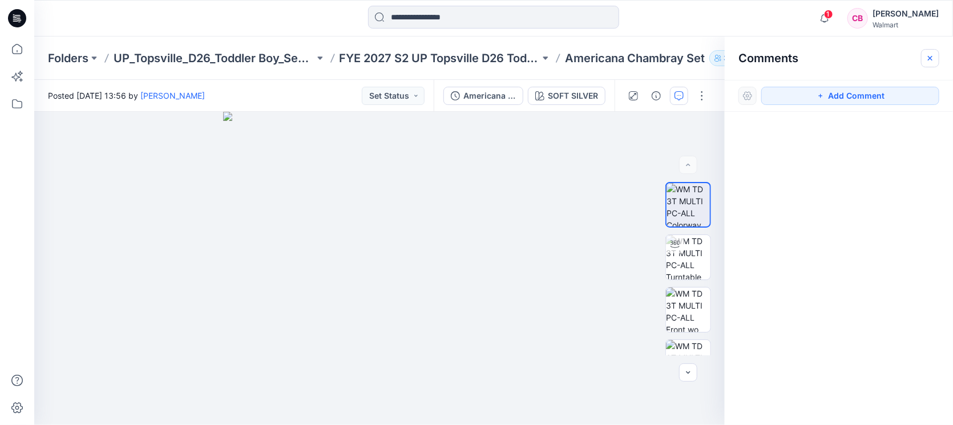
click at [931, 57] on icon "button" at bounding box center [930, 57] width 5 height 5
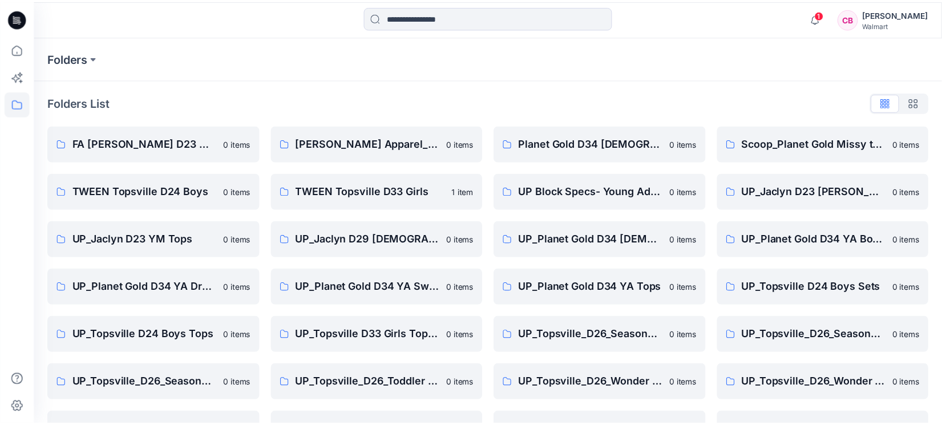
scroll to position [86, 0]
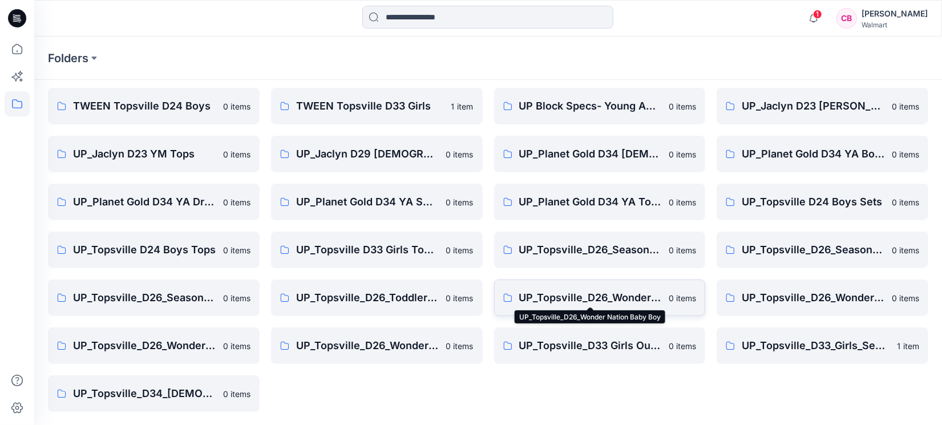
click at [643, 299] on p "UP_Topsville_D26_Wonder Nation Baby Boy" at bounding box center [590, 298] width 143 height 16
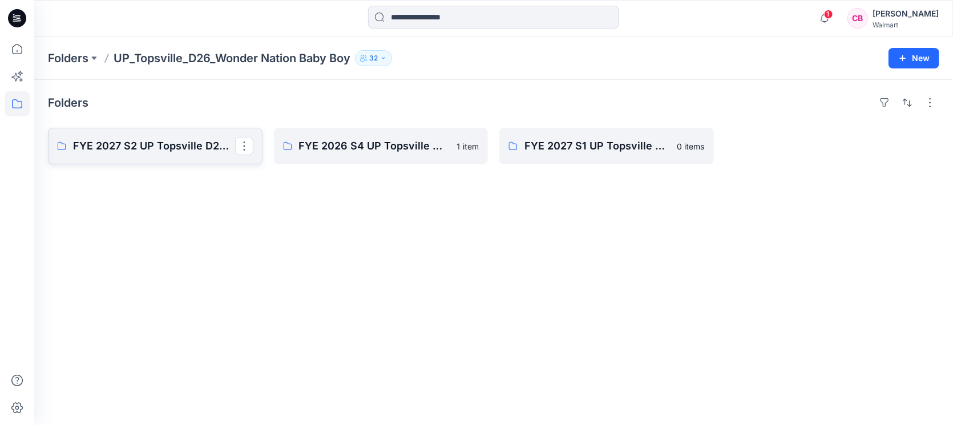
click at [104, 145] on p "FYE 2027 S2 UP Topsville D26 Baby Boy Wonder Nation" at bounding box center [154, 146] width 162 height 16
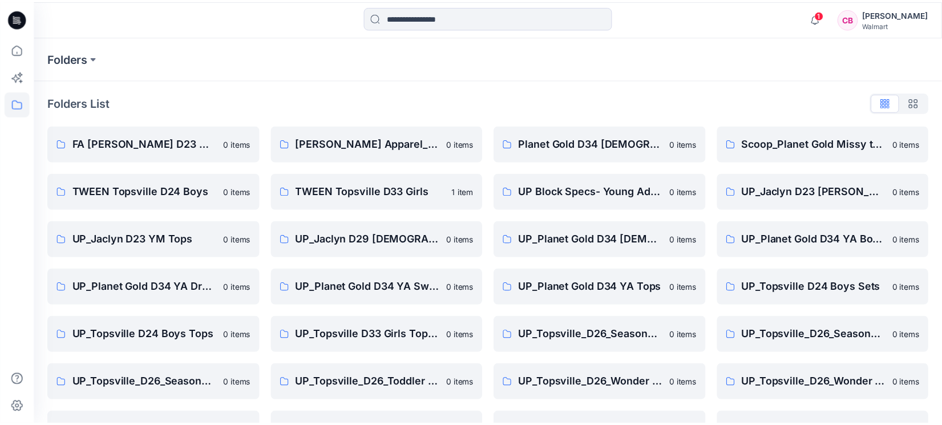
scroll to position [86, 0]
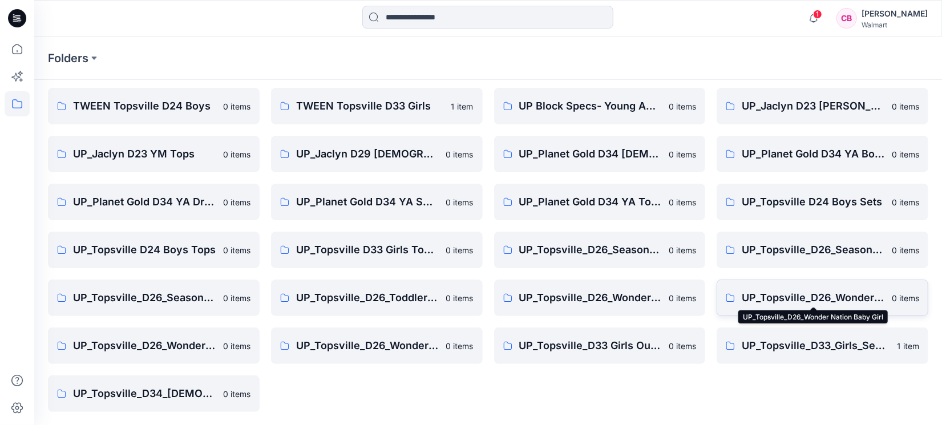
click at [807, 292] on p "UP_Topsville_D26_Wonder Nation Baby Girl" at bounding box center [813, 298] width 143 height 16
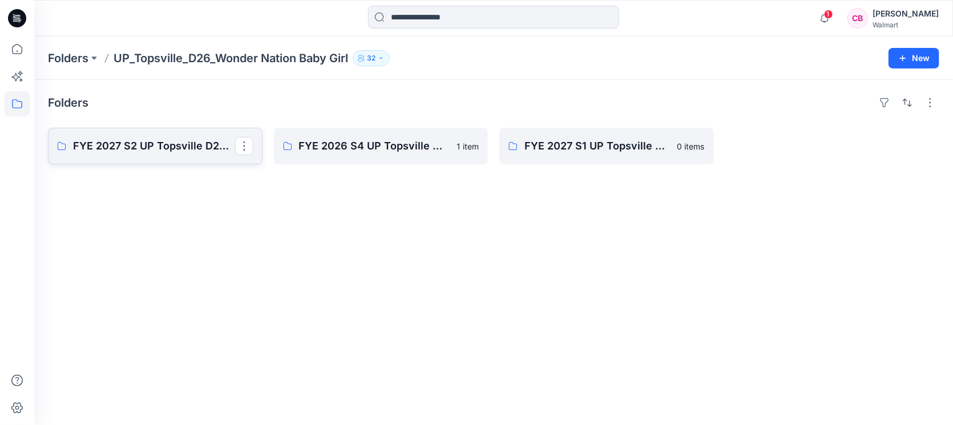
click at [117, 146] on p "FYE 2027 S2 UP Topsville D26 Baby Girl Wonder Nation" at bounding box center [154, 146] width 162 height 16
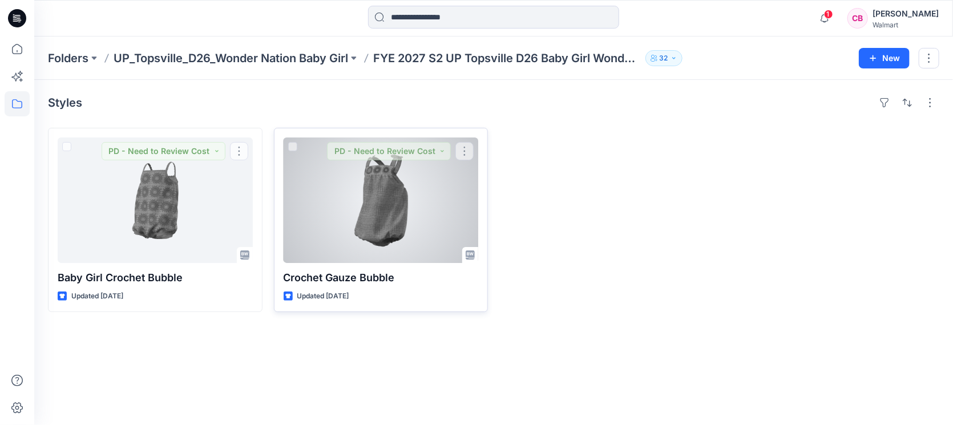
click at [350, 208] on div at bounding box center [381, 201] width 195 height 126
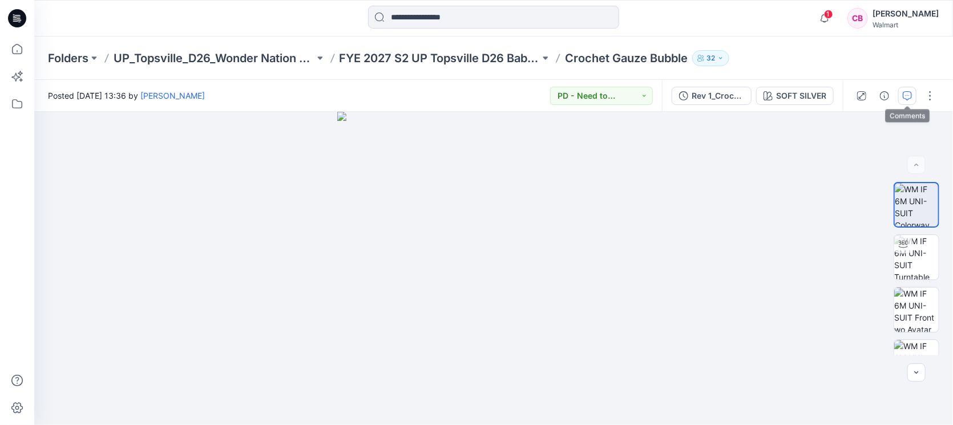
click at [913, 95] on button "button" at bounding box center [907, 96] width 18 height 18
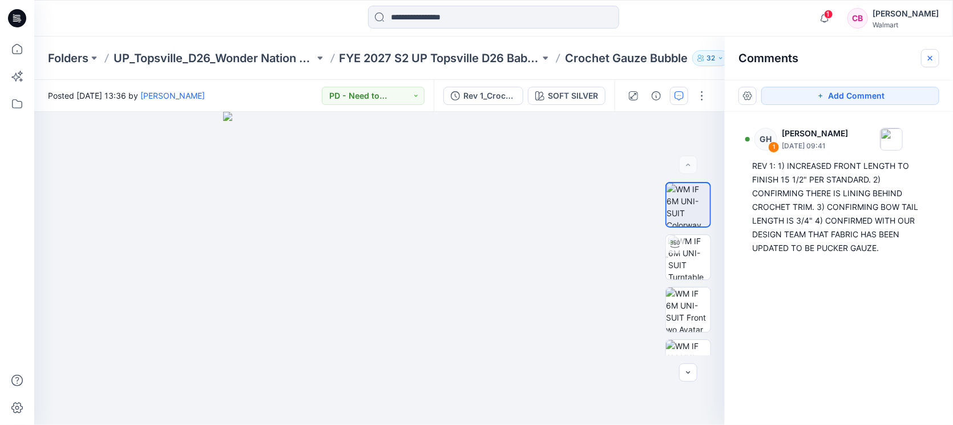
click at [937, 59] on button "button" at bounding box center [930, 58] width 18 height 18
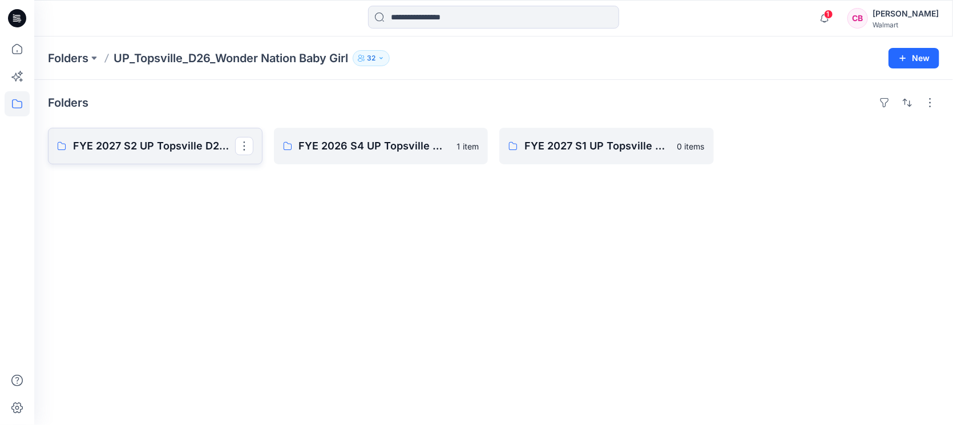
click at [122, 151] on p "FYE 2027 S2 UP Topsville D26 Baby Girl Wonder Nation" at bounding box center [154, 146] width 162 height 16
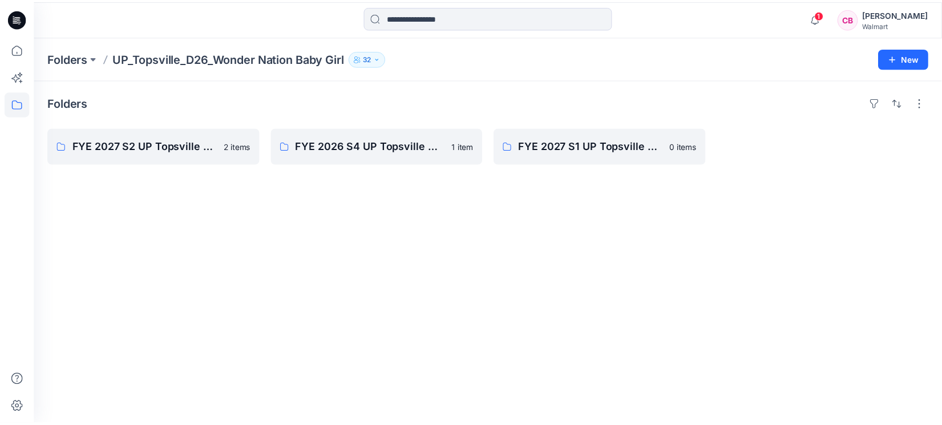
scroll to position [86, 0]
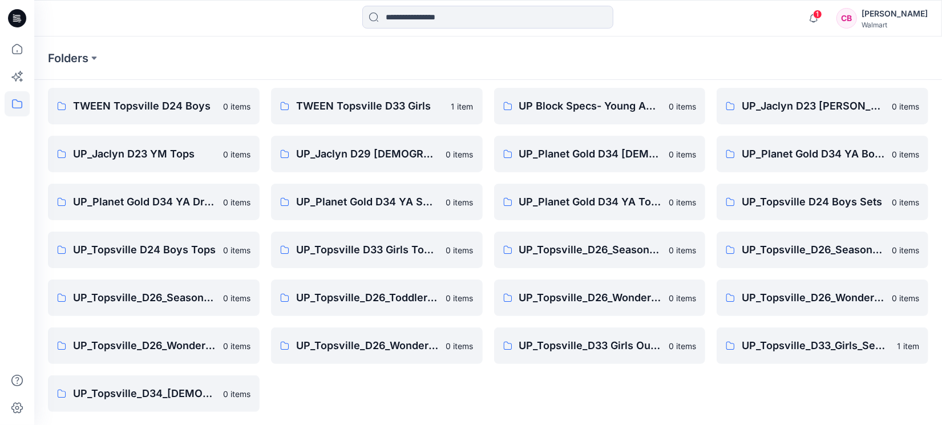
click at [0, 295] on div at bounding box center [17, 212] width 34 height 425
click at [0, 320] on div at bounding box center [17, 212] width 34 height 425
click at [811, 341] on p "UP_Topsville_D33_Girls_Seasonal Events" at bounding box center [816, 346] width 148 height 16
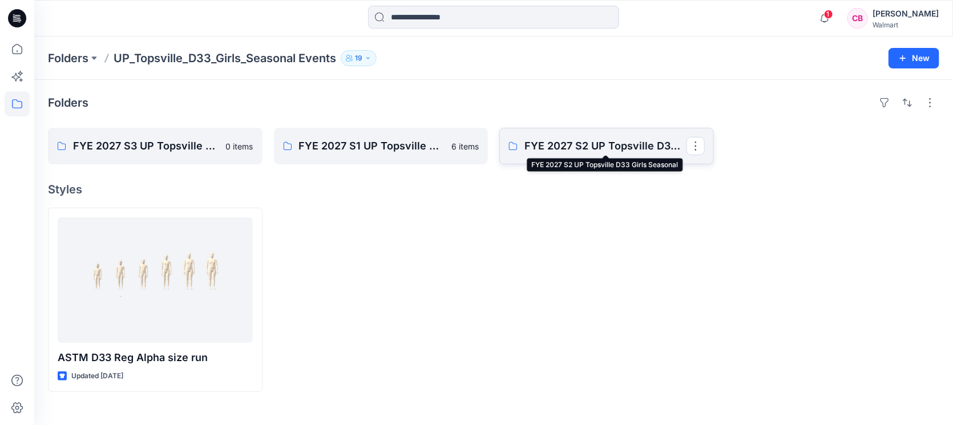
click at [615, 144] on p "FYE 2027 S2 UP Topsville D33 Girls Seasonal" at bounding box center [606, 146] width 162 height 16
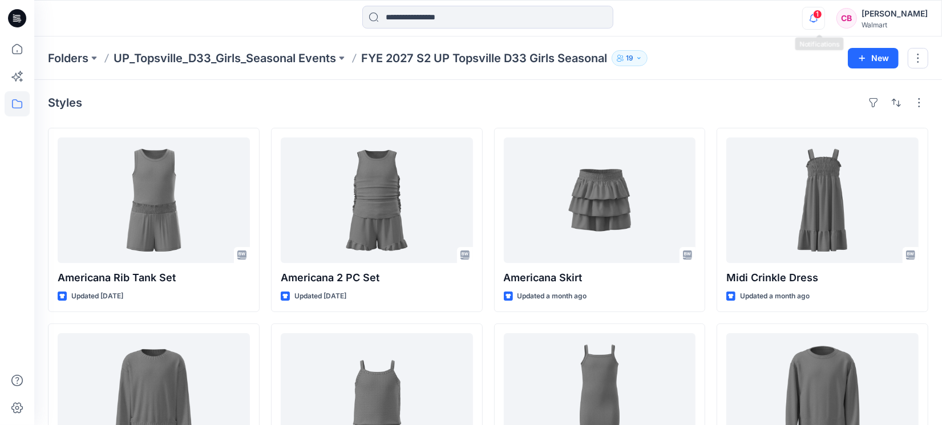
click at [824, 19] on icon "button" at bounding box center [814, 18] width 22 height 23
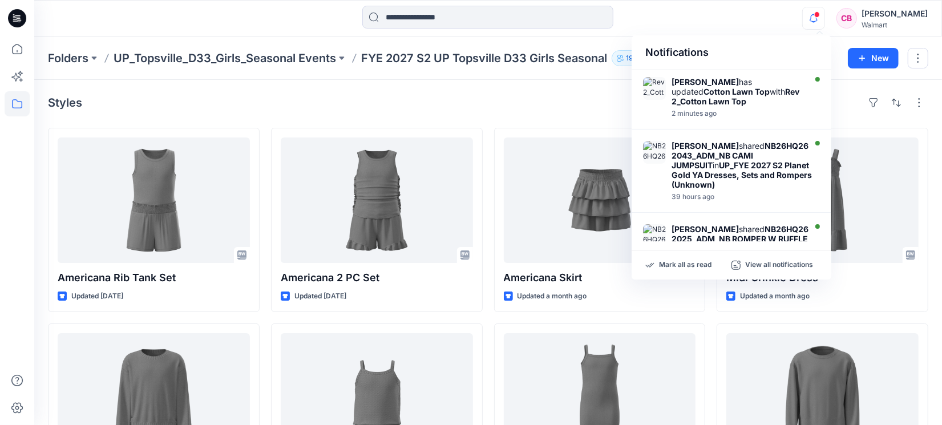
click at [824, 19] on icon "button" at bounding box center [814, 18] width 22 height 23
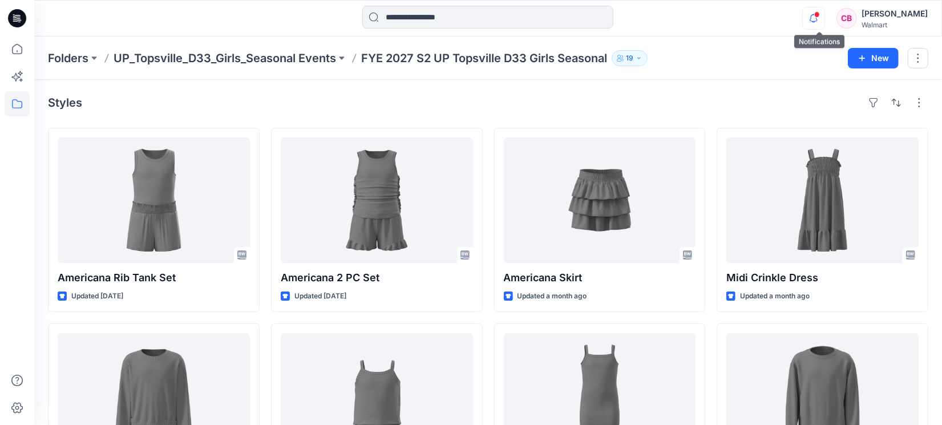
click at [820, 19] on icon "button" at bounding box center [814, 18] width 22 height 23
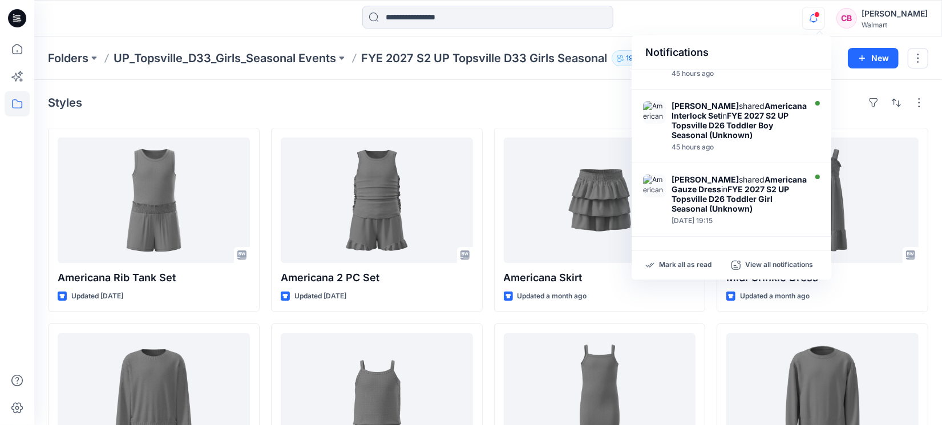
scroll to position [652, 0]
click at [694, 265] on p "Mark all as read" at bounding box center [685, 265] width 53 height 10
